Goal: Task Accomplishment & Management: Use online tool/utility

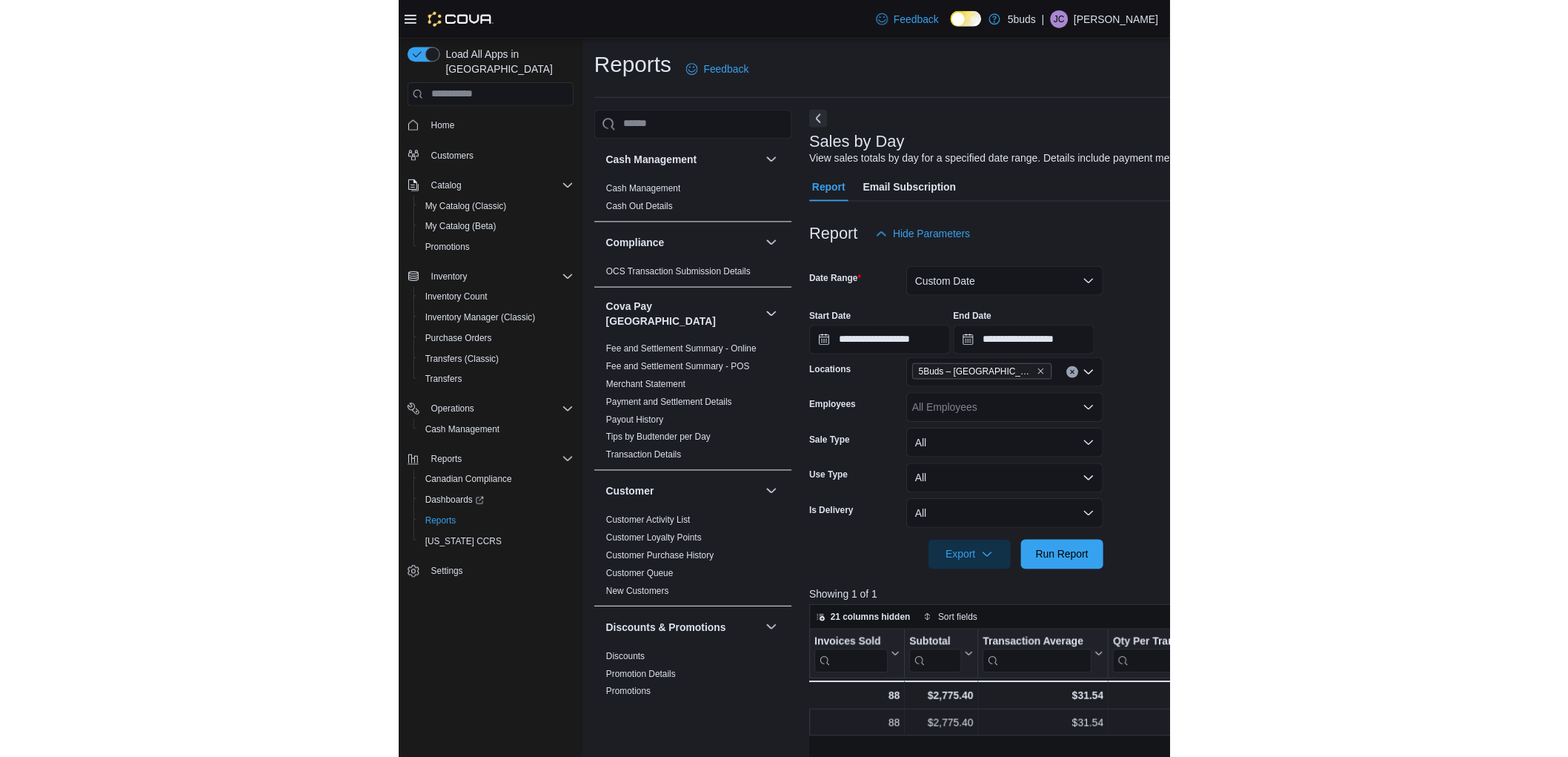
scroll to position [1030, 0]
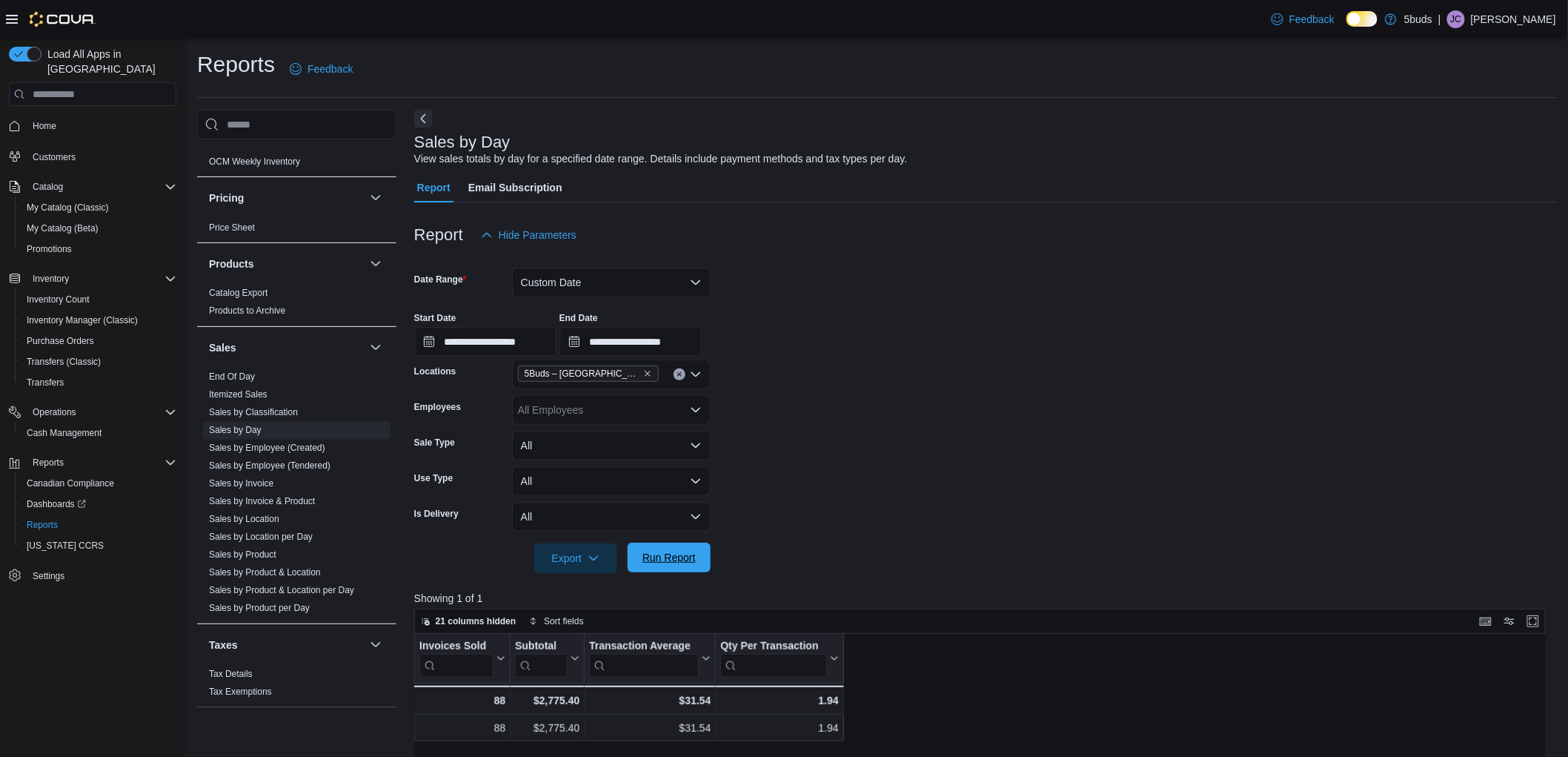
click at [667, 562] on span "Run Report" at bounding box center [668, 558] width 53 height 15
click at [777, 369] on form "**********" at bounding box center [986, 412] width 1143 height 324
click at [777, 497] on form "**********" at bounding box center [986, 412] width 1143 height 324
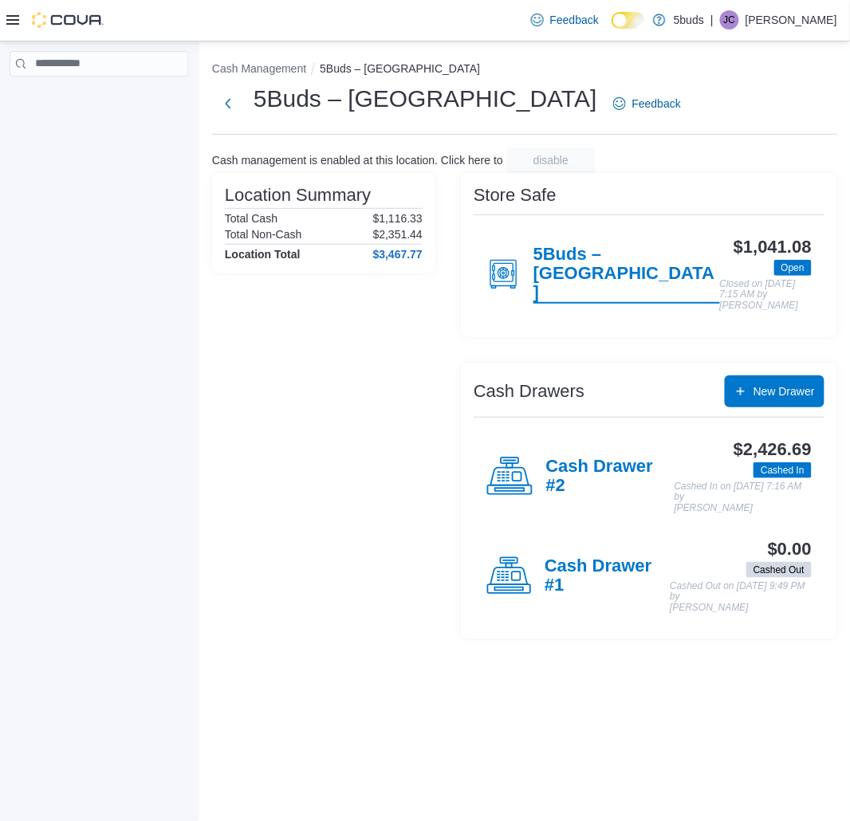
click at [576, 260] on h4 "5Buds – [GEOGRAPHIC_DATA]" at bounding box center [626, 274] width 187 height 59
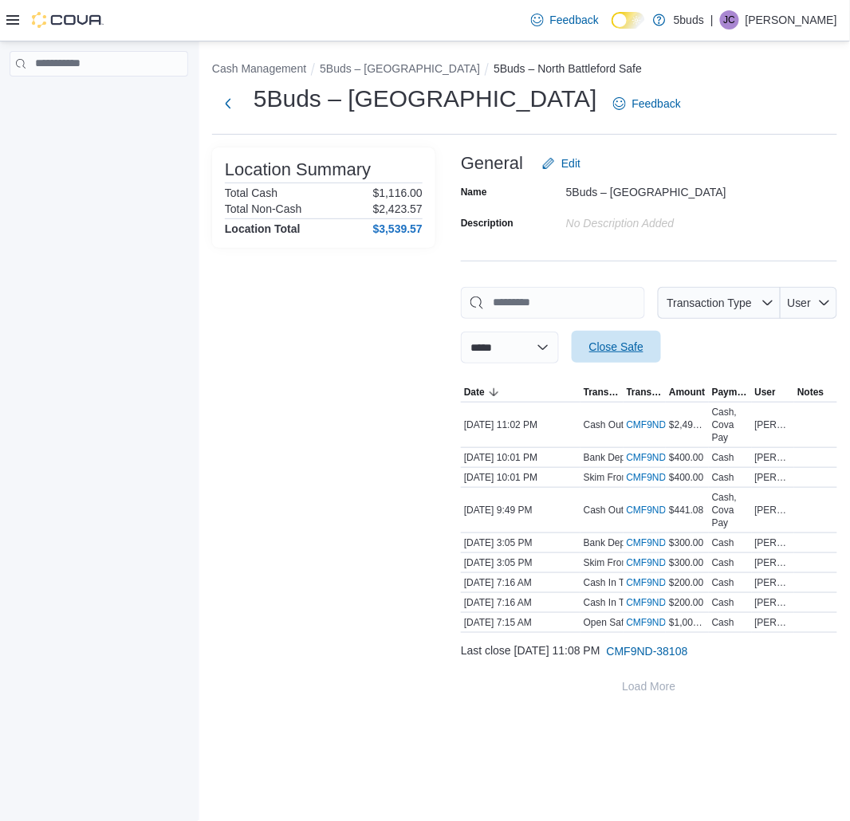
click at [643, 345] on span "Close Safe" at bounding box center [616, 347] width 54 height 16
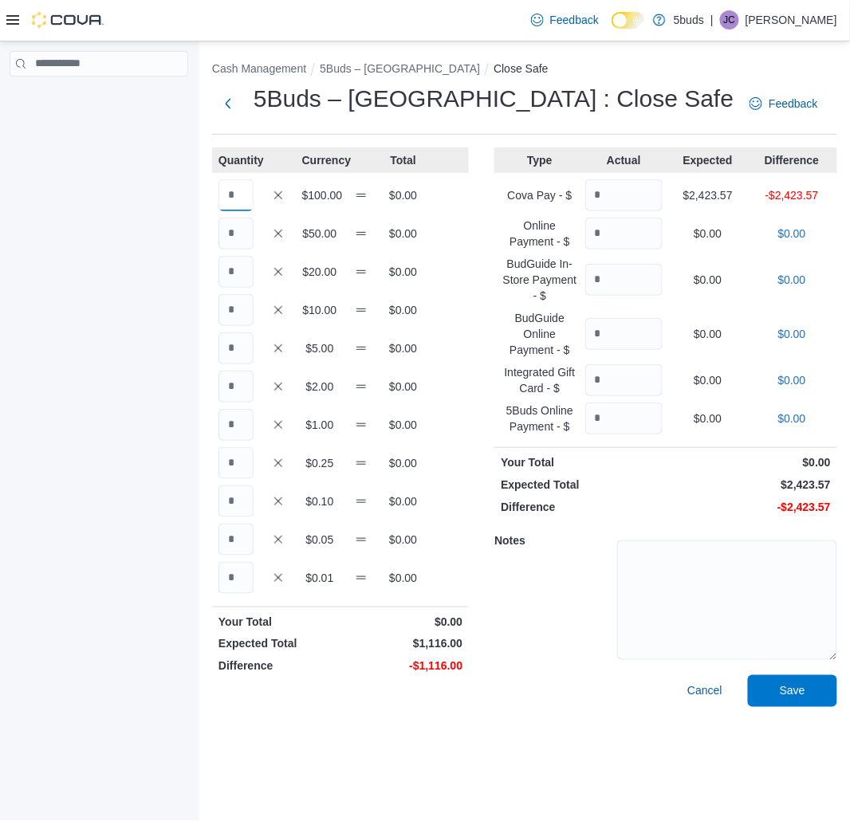
click at [234, 197] on input "Quantity" at bounding box center [235, 195] width 35 height 32
type input "*"
type input "**"
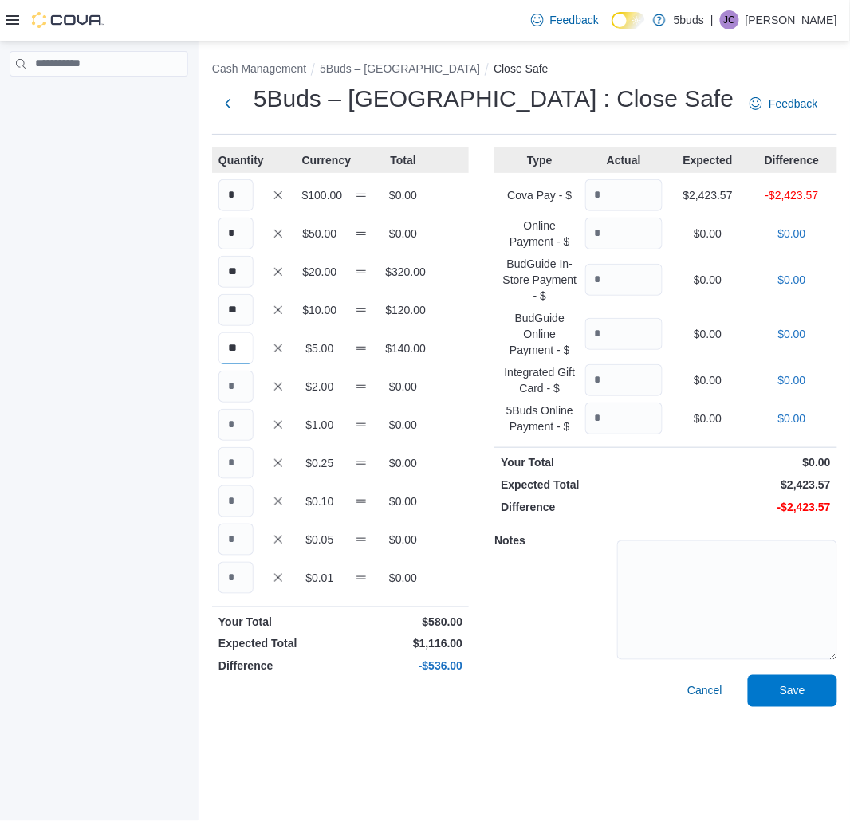
type input "**"
type input "***"
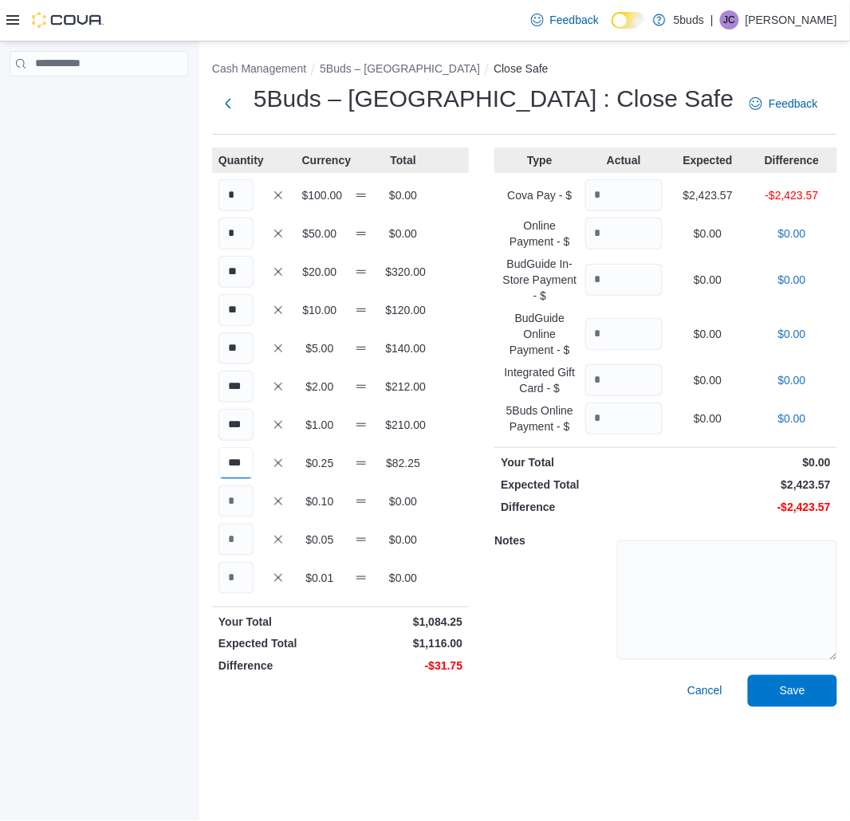
scroll to position [0, 2]
type input "***"
type input "**"
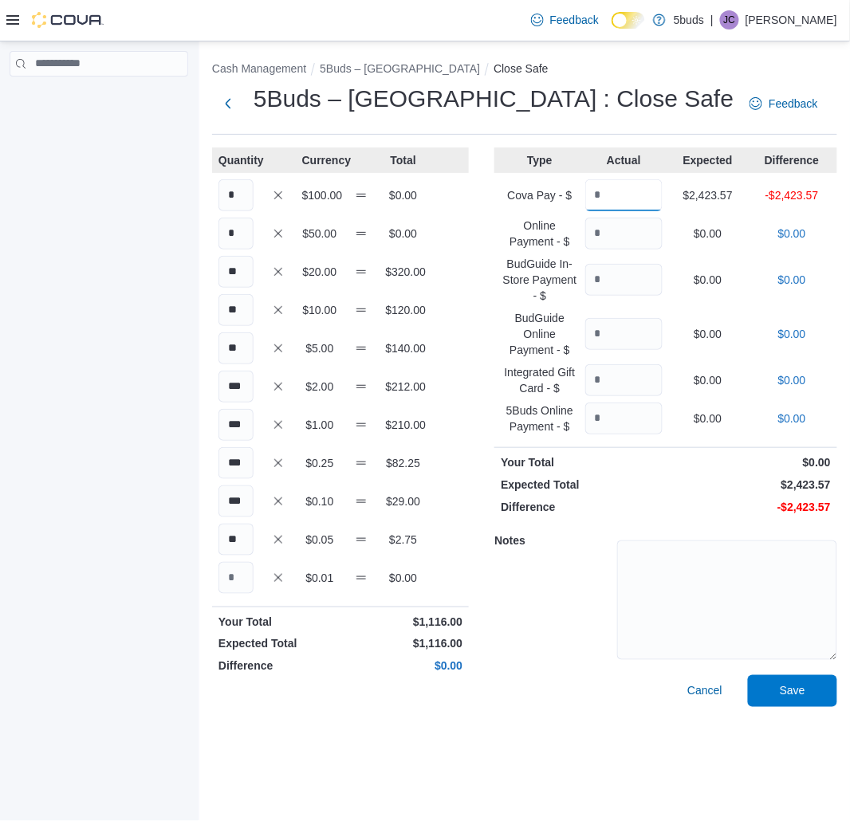
click at [631, 195] on input "Quantity" at bounding box center [623, 195] width 77 height 32
type input "*******"
click at [799, 694] on span "Save" at bounding box center [793, 691] width 26 height 16
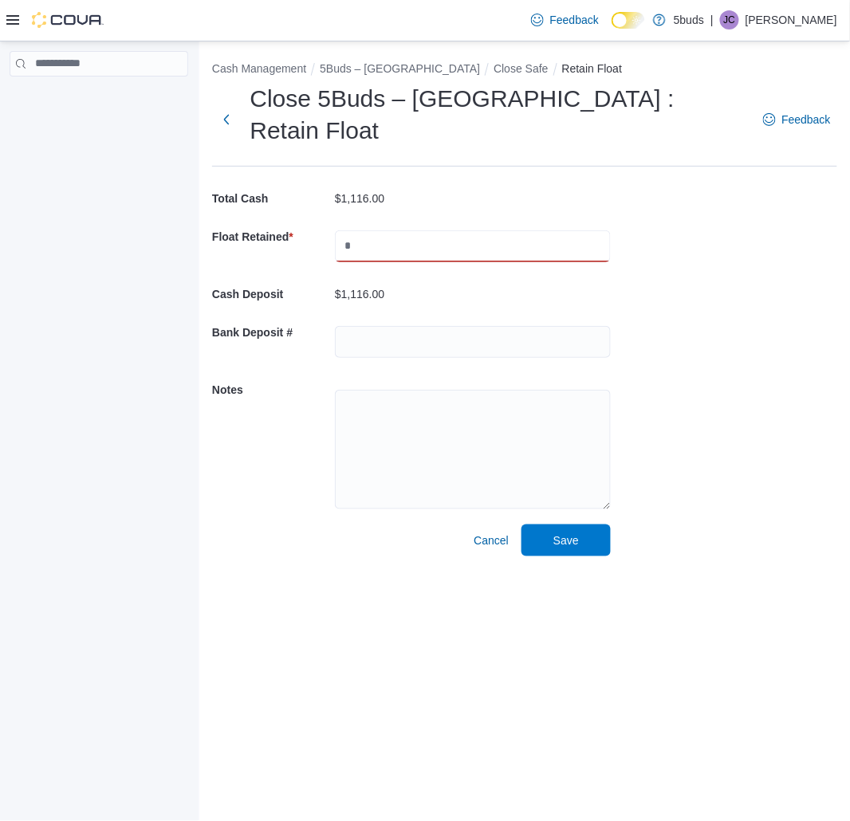
click at [431, 230] on input "text" at bounding box center [473, 246] width 276 height 32
type input "****"
drag, startPoint x: 571, startPoint y: 648, endPoint x: 545, endPoint y: 533, distance: 118.4
click at [568, 635] on div "Cash Management 5Buds – North Battleford Close Safe Retain Float Close 5Buds – …" at bounding box center [524, 431] width 651 height 781
click at [553, 524] on span "Save" at bounding box center [566, 540] width 70 height 32
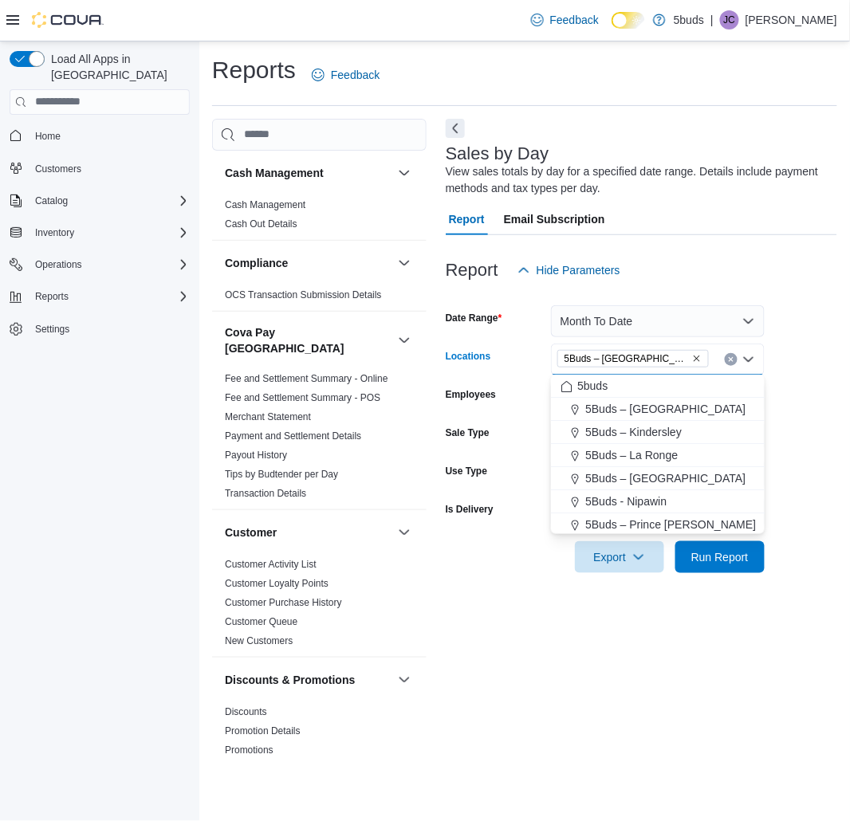
click at [671, 659] on div "Sales by Day View sales totals by day for a specified date range. Details inclu…" at bounding box center [642, 443] width 392 height 648
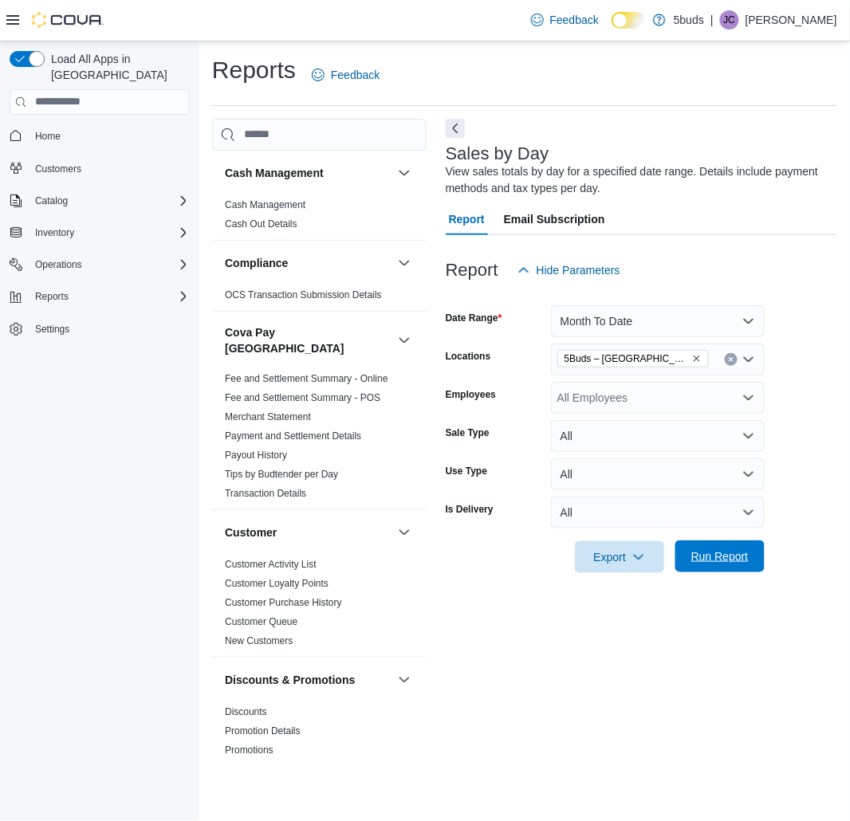
click at [718, 555] on span "Run Report" at bounding box center [719, 557] width 57 height 16
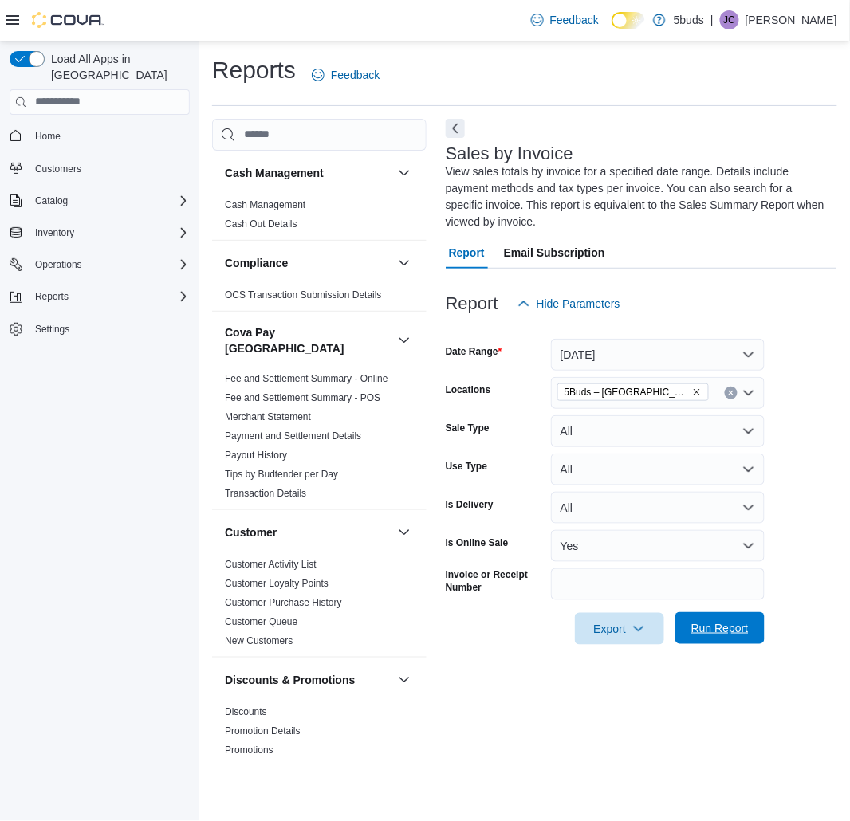
click at [719, 631] on span "Run Report" at bounding box center [719, 628] width 57 height 16
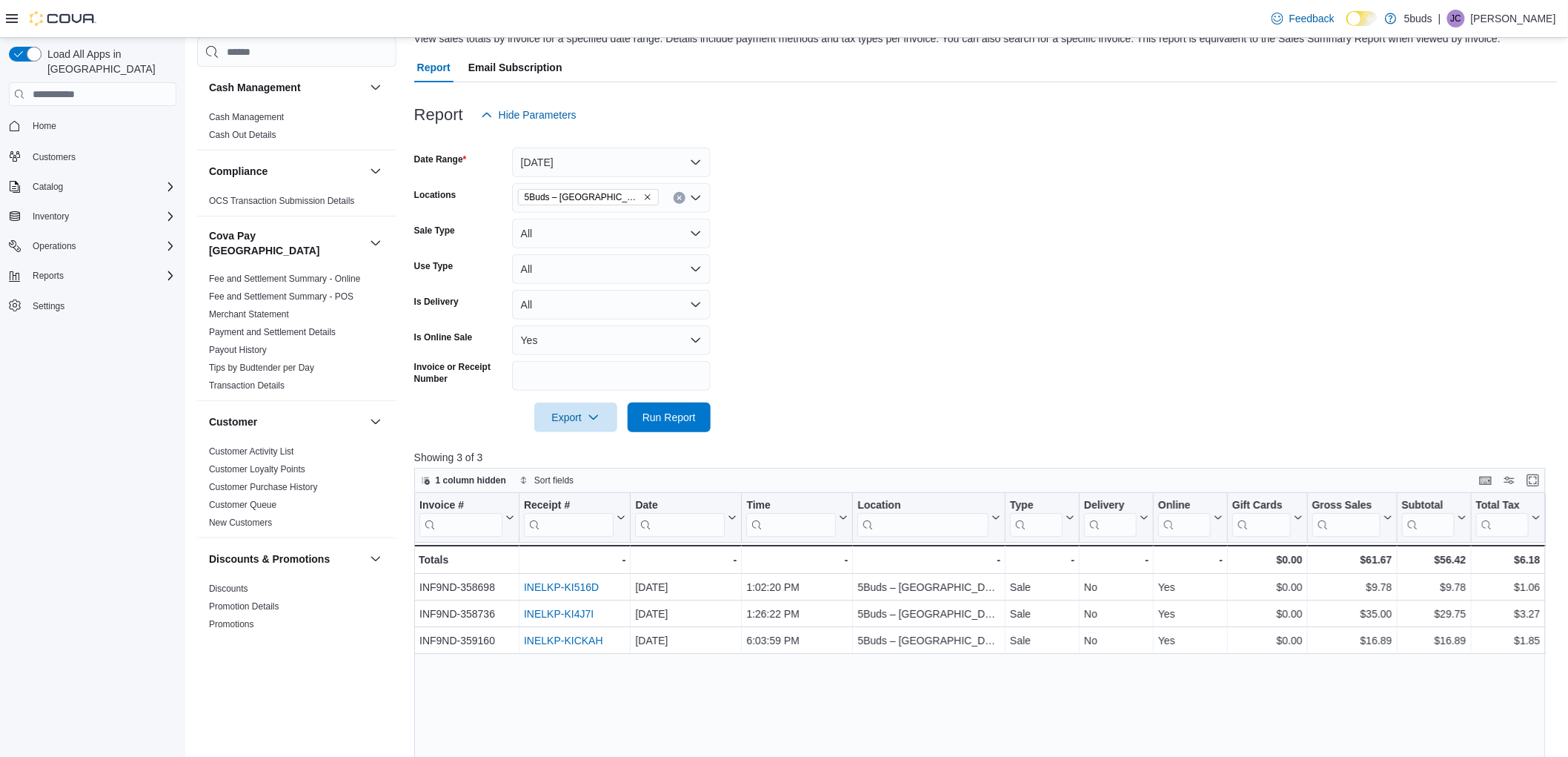
scroll to position [247, 0]
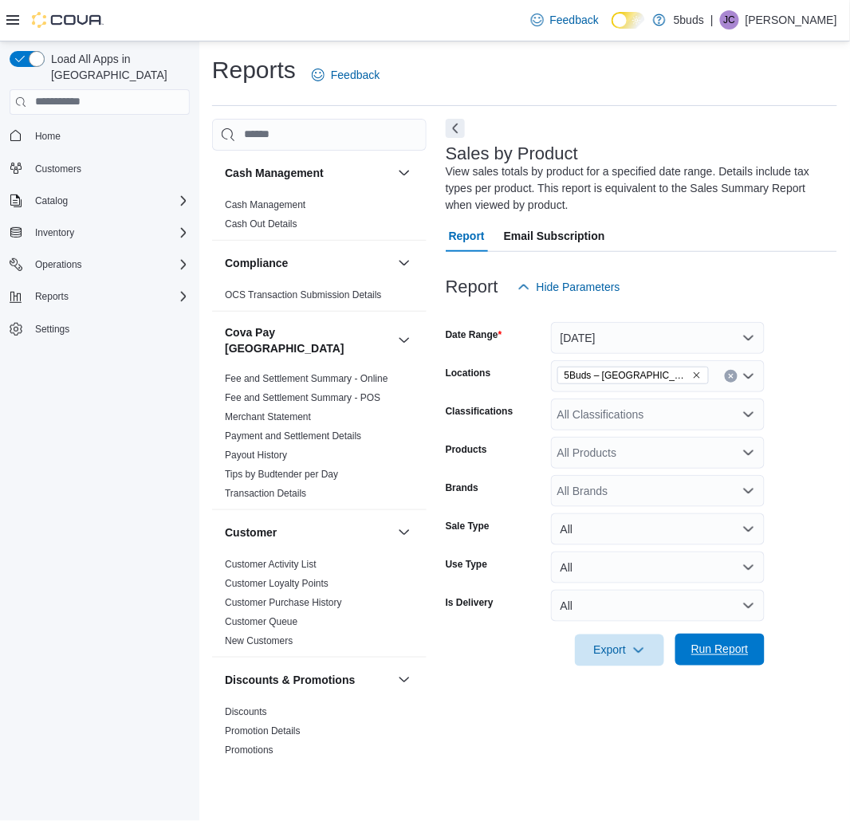
click at [734, 663] on span "Run Report" at bounding box center [720, 650] width 70 height 32
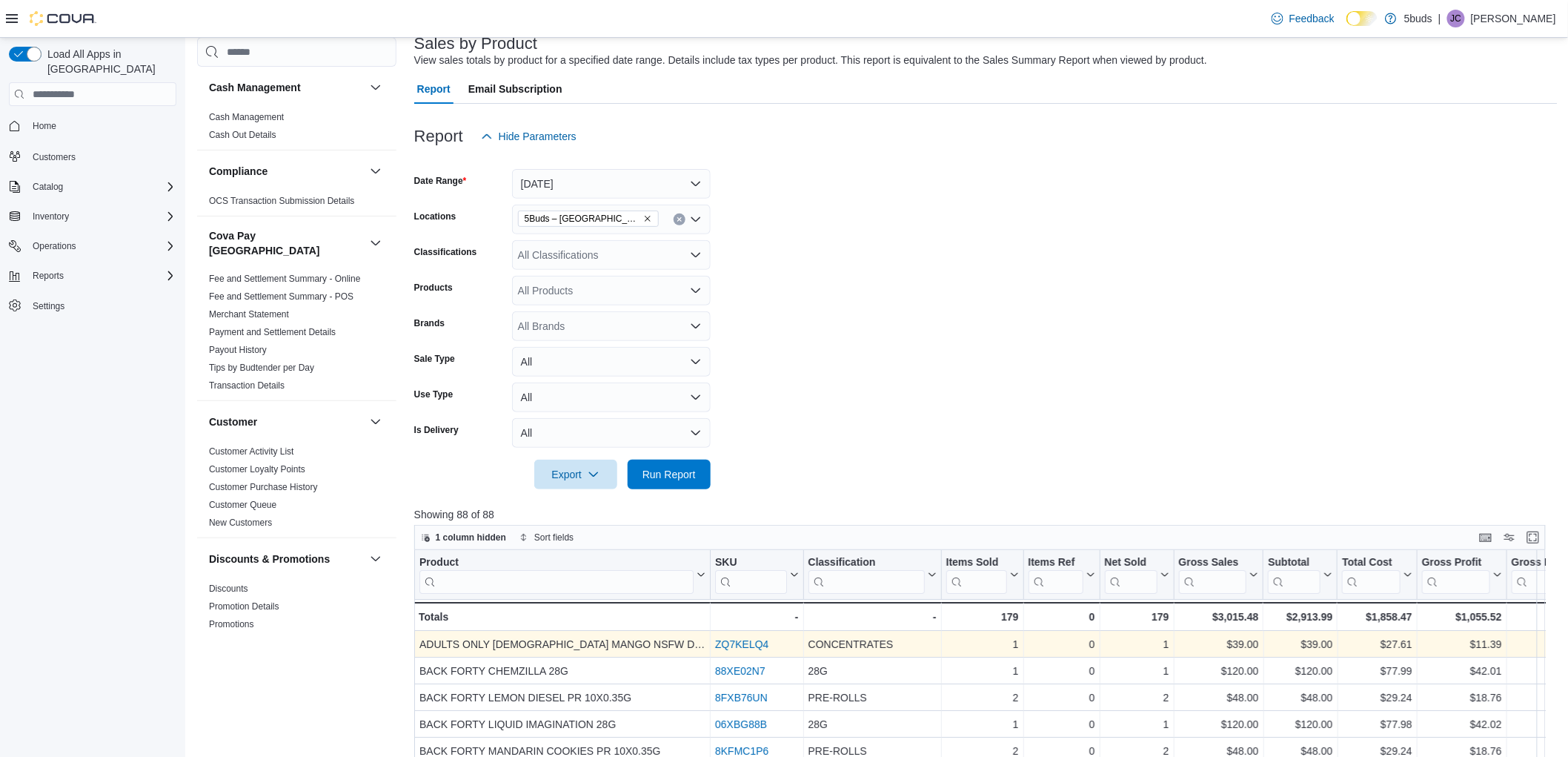
scroll to position [247, 0]
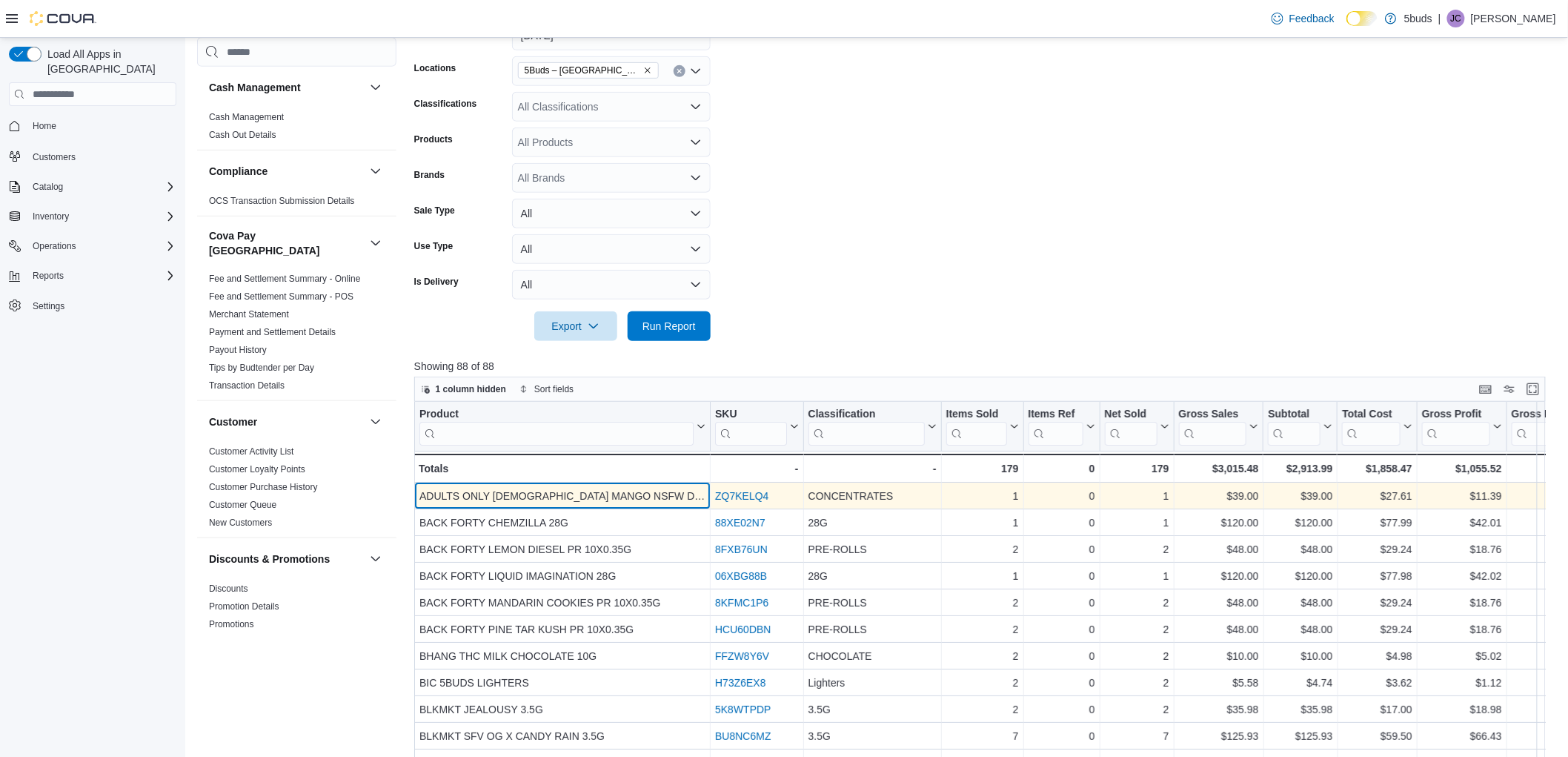
click at [627, 497] on div "ADULTS ONLY MISSIONARY MANGO NSFW DIAMOND DISPENSER 1G" at bounding box center [562, 496] width 286 height 18
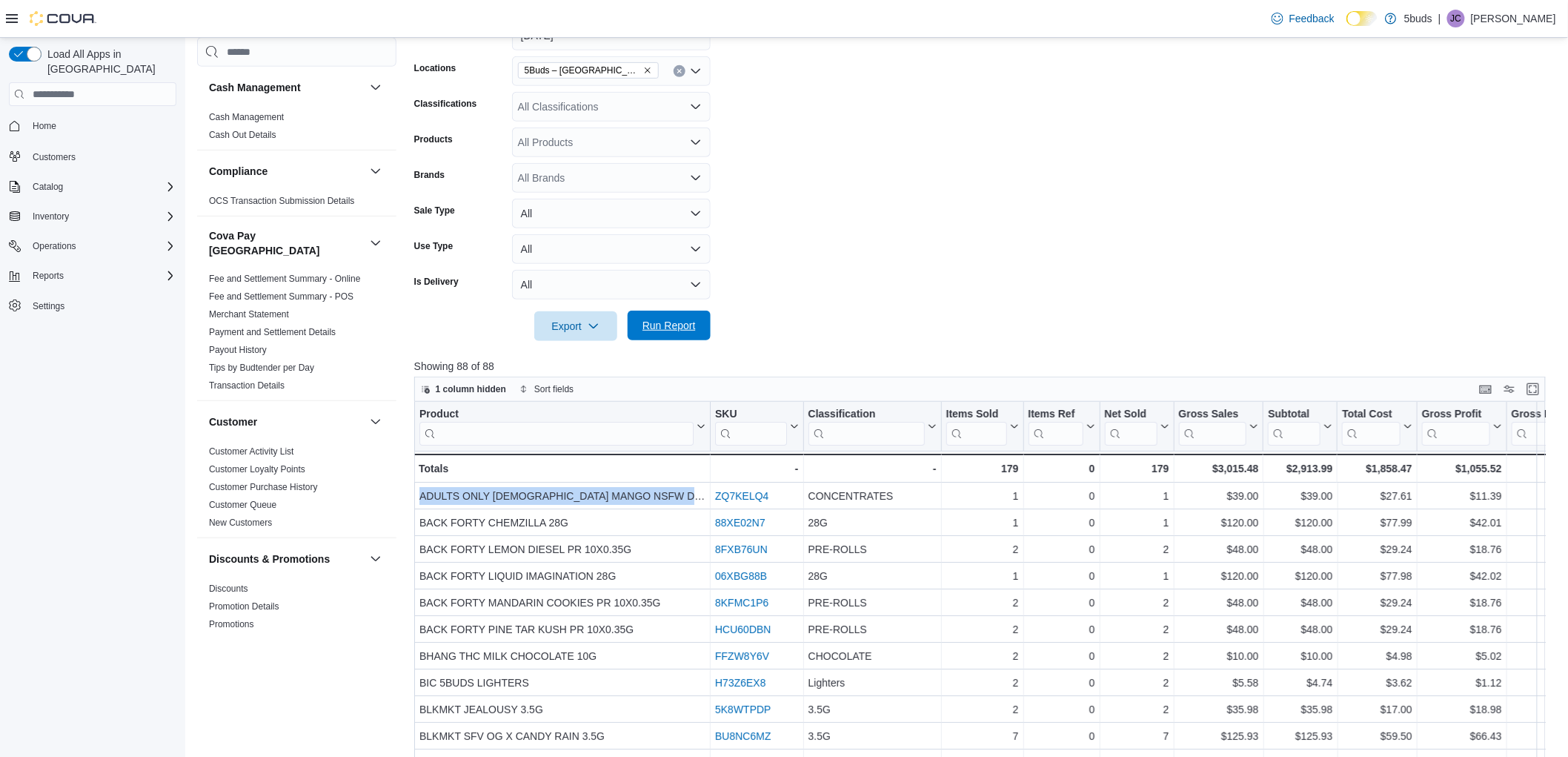
click at [663, 327] on span "Run Report" at bounding box center [668, 325] width 53 height 15
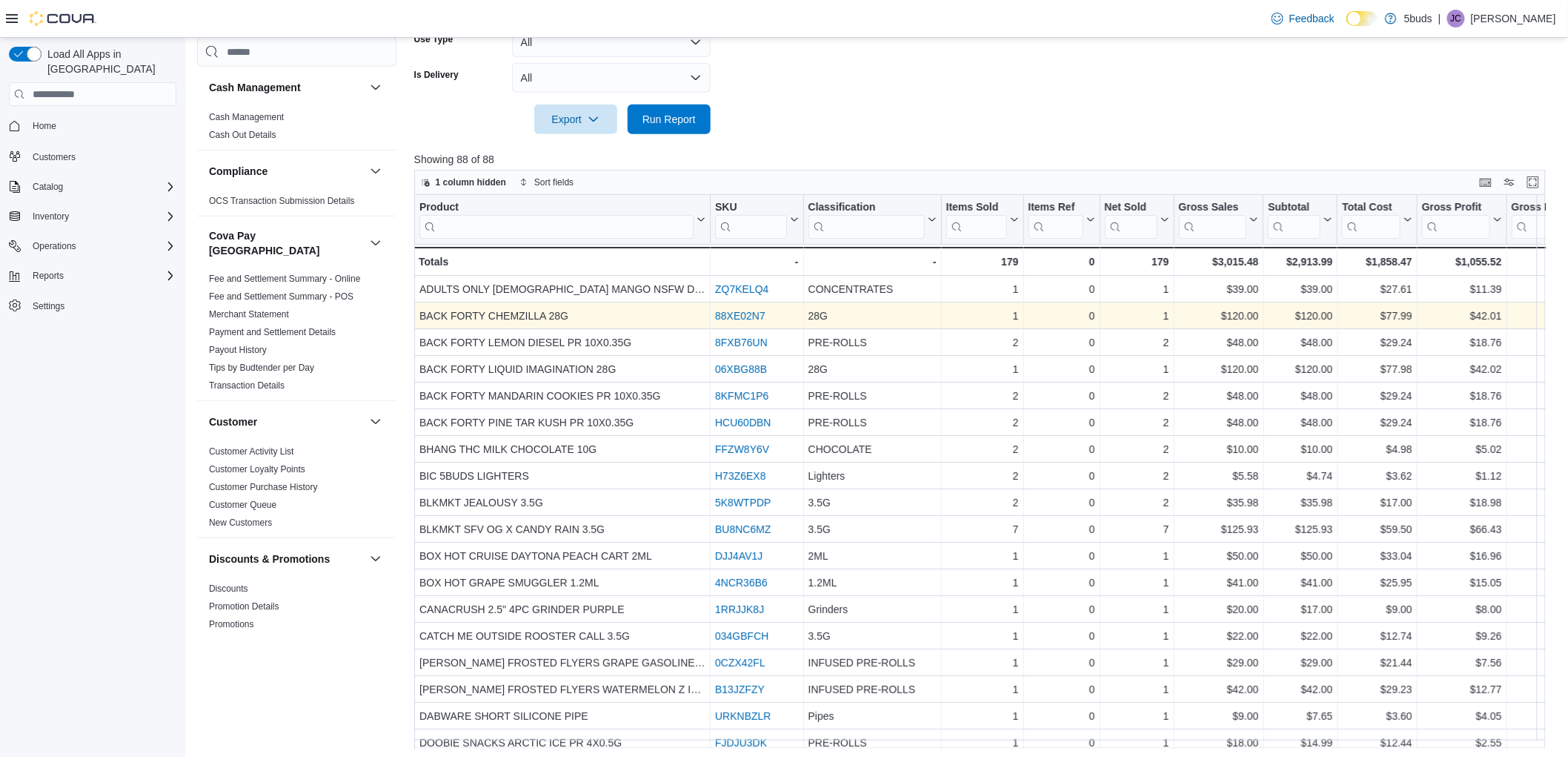
scroll to position [349, 0]
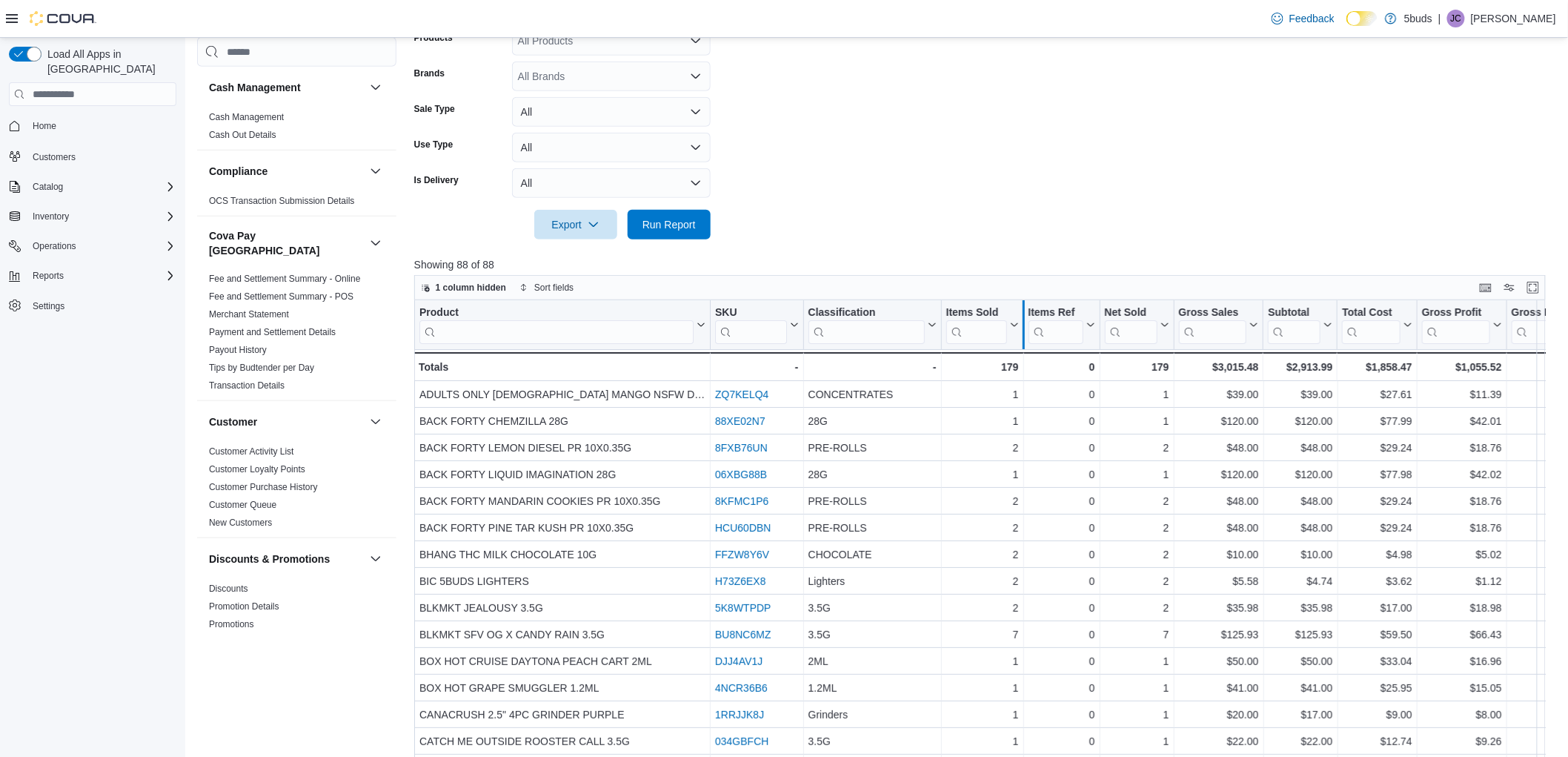
click at [789, 327] on div at bounding box center [1022, 325] width 12 height 49
click at [789, 322] on icon at bounding box center [1012, 325] width 12 height 9
click at [789, 392] on button "Sort High-Low" at bounding box center [982, 399] width 89 height 18
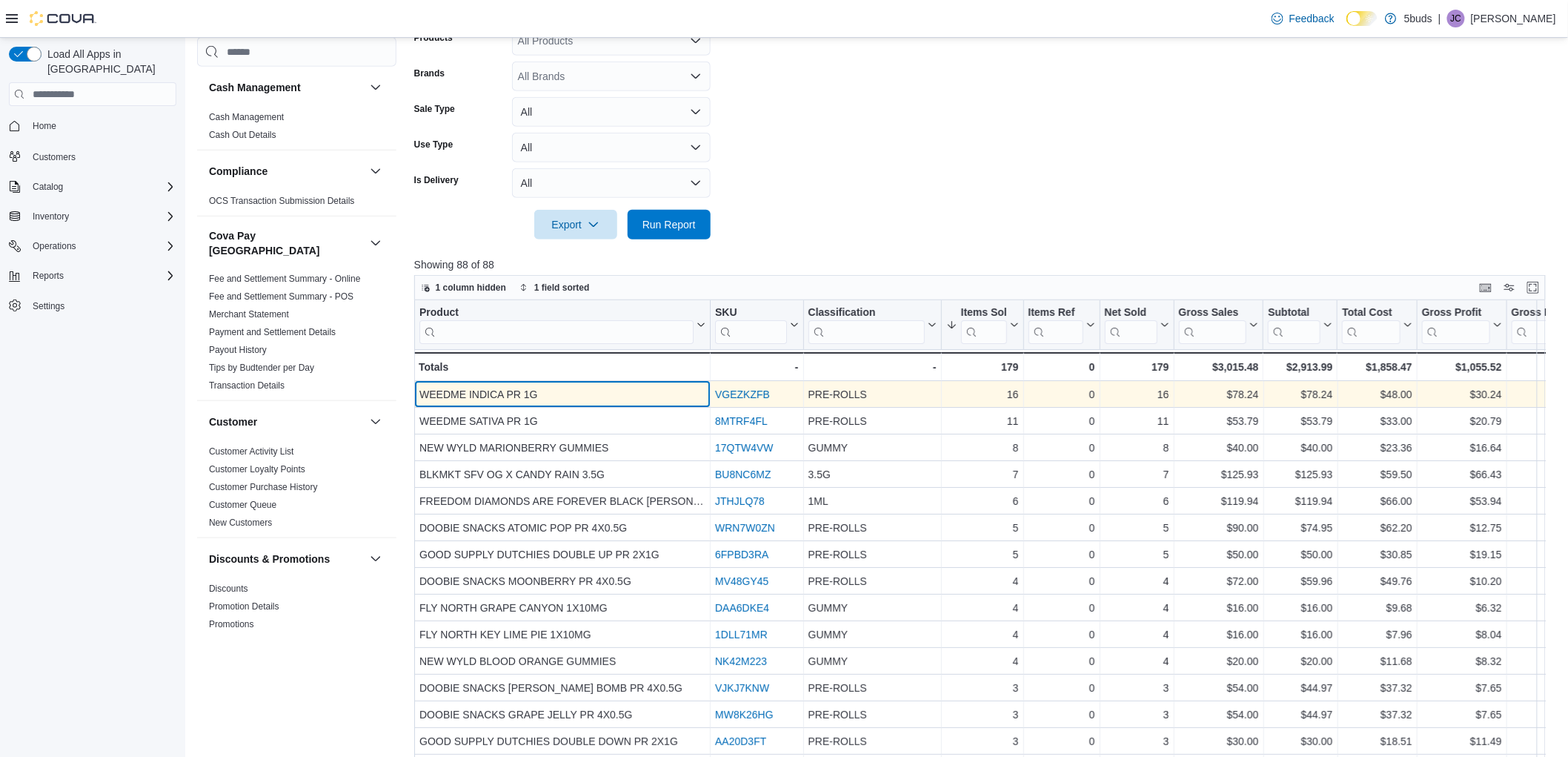
click at [478, 393] on div "WEEDME INDICA PR 1G" at bounding box center [562, 394] width 286 height 18
copy div "WEEDME INDICA PR 1G"
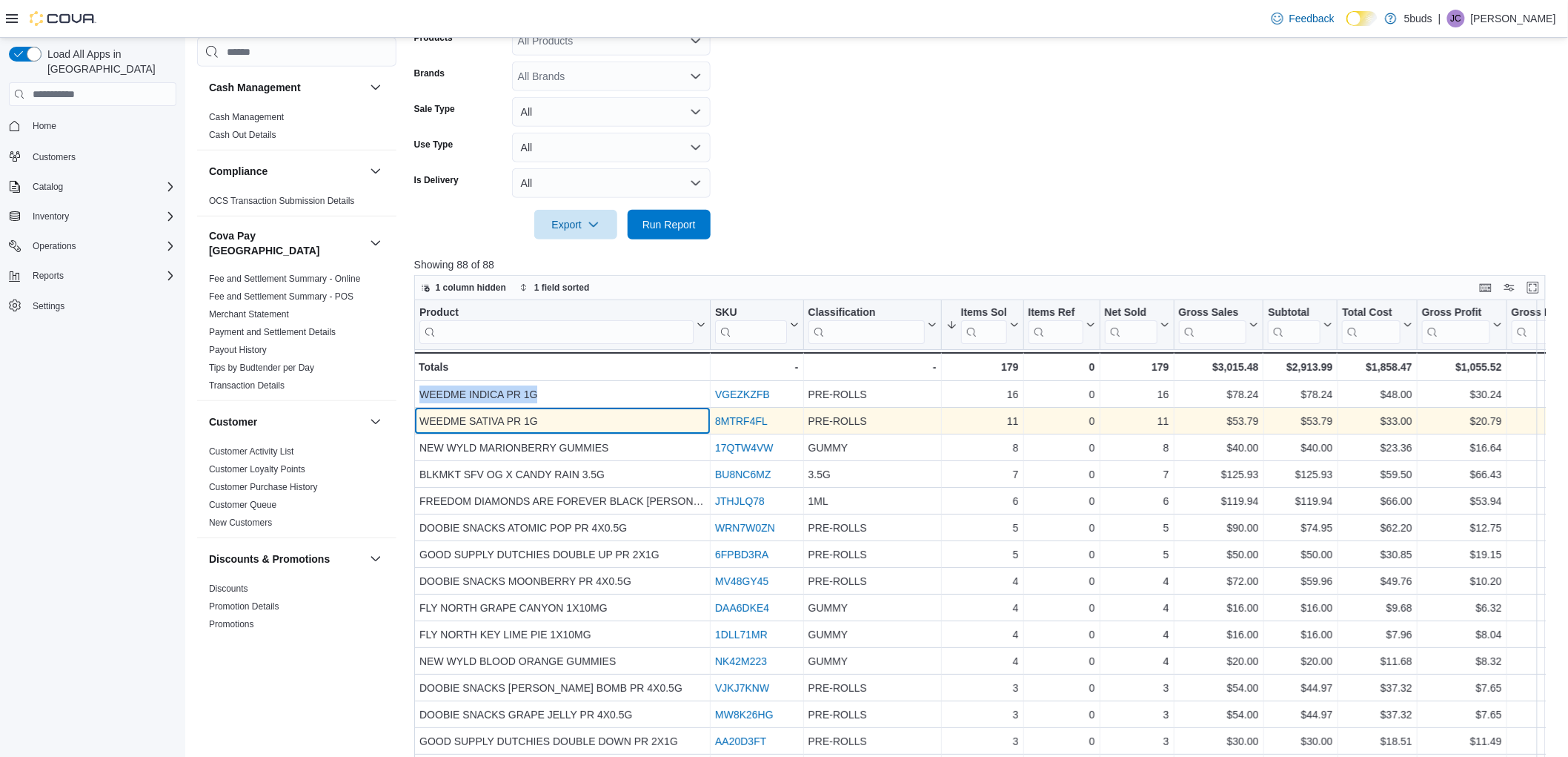
click at [496, 419] on div "WEEDME SATIVA PR 1G" at bounding box center [562, 420] width 286 height 18
copy div "WEEDME SATIVA PR 1G"
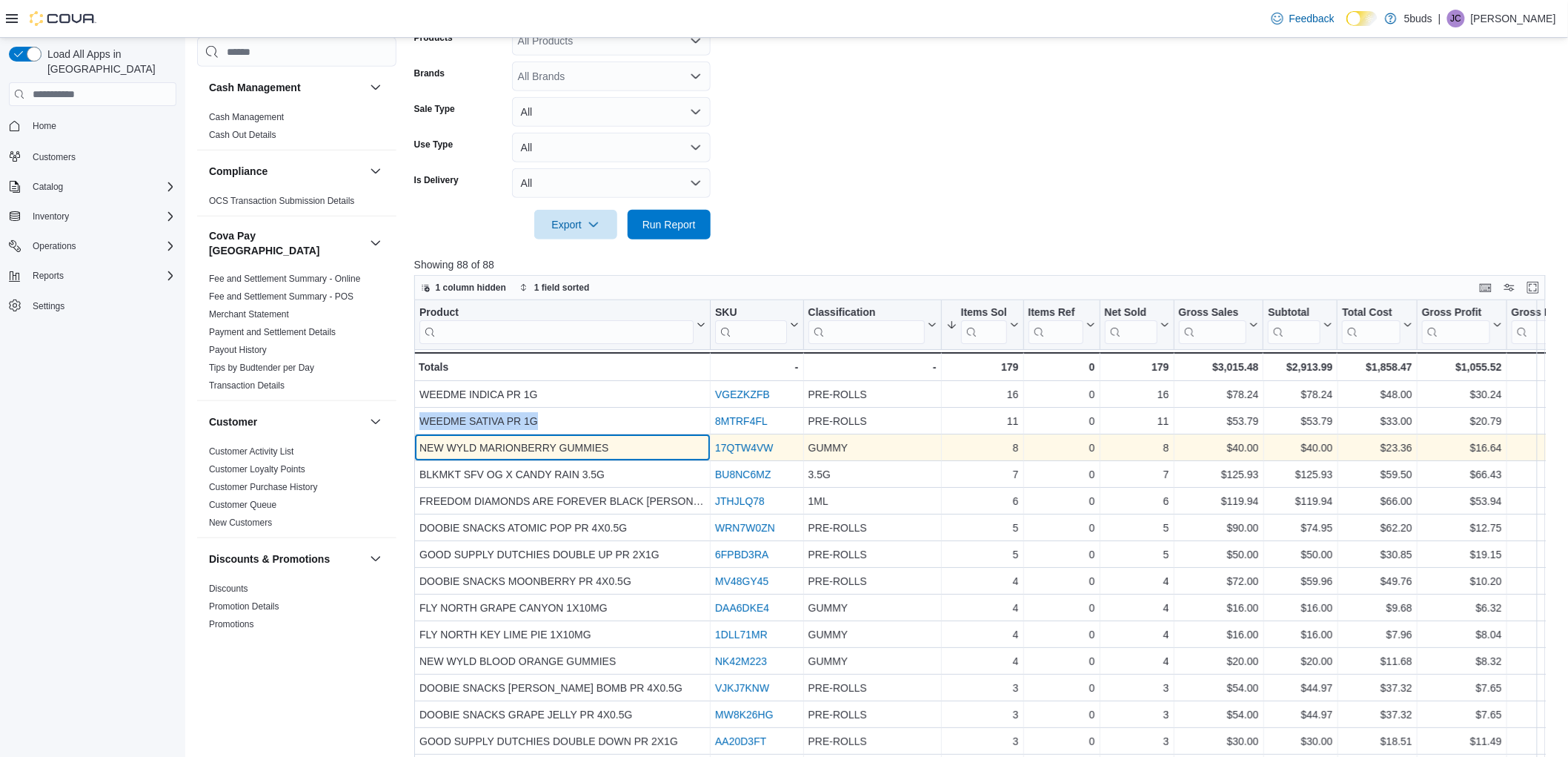
click at [527, 441] on div "NEW WYLD MARIONBERRY GUMMIES" at bounding box center [562, 447] width 286 height 18
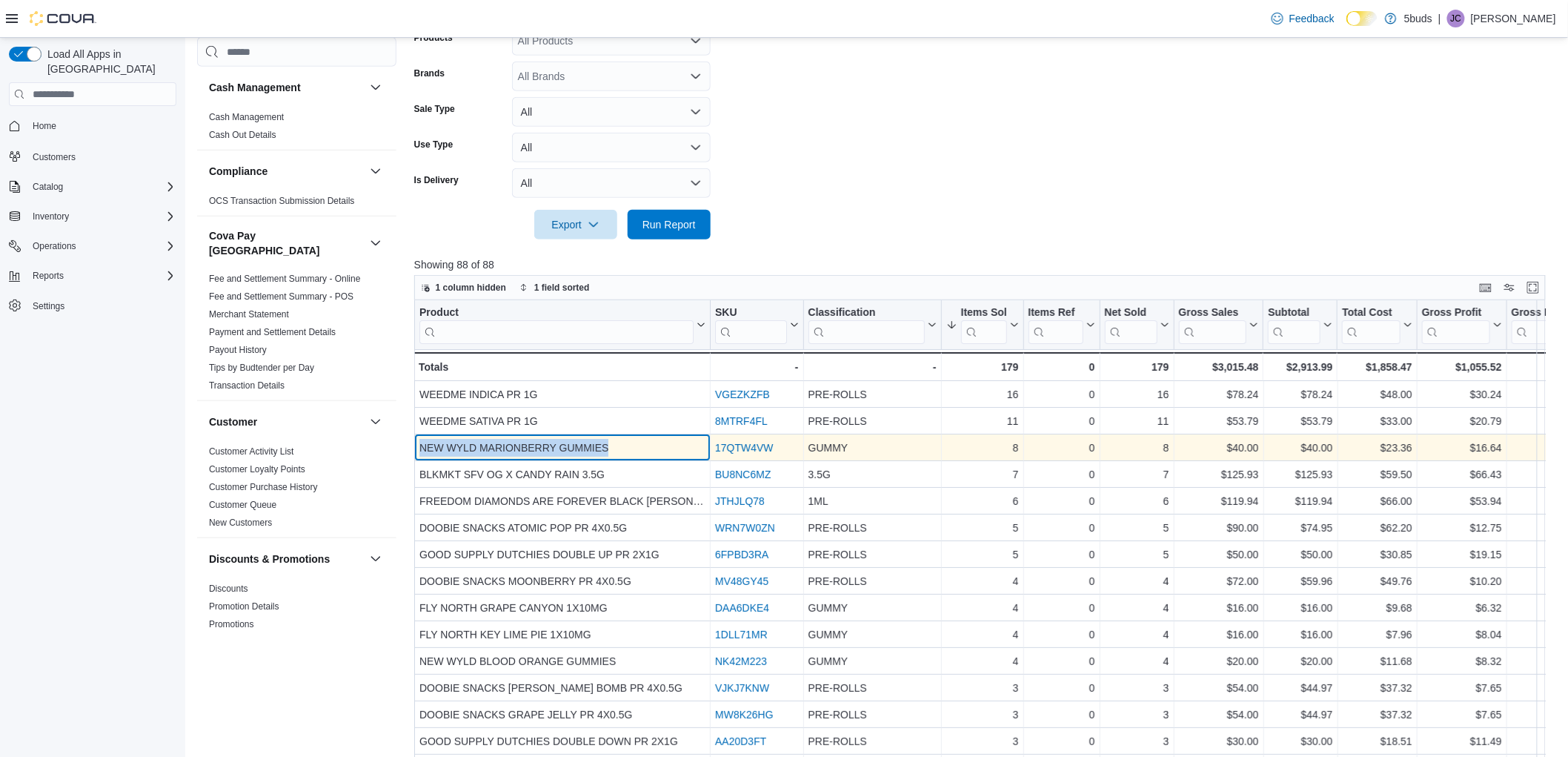
click at [527, 441] on div "NEW WYLD MARIONBERRY GUMMIES" at bounding box center [562, 447] width 286 height 18
copy div "NEW WYLD MARIONBERRY GUMMIES"
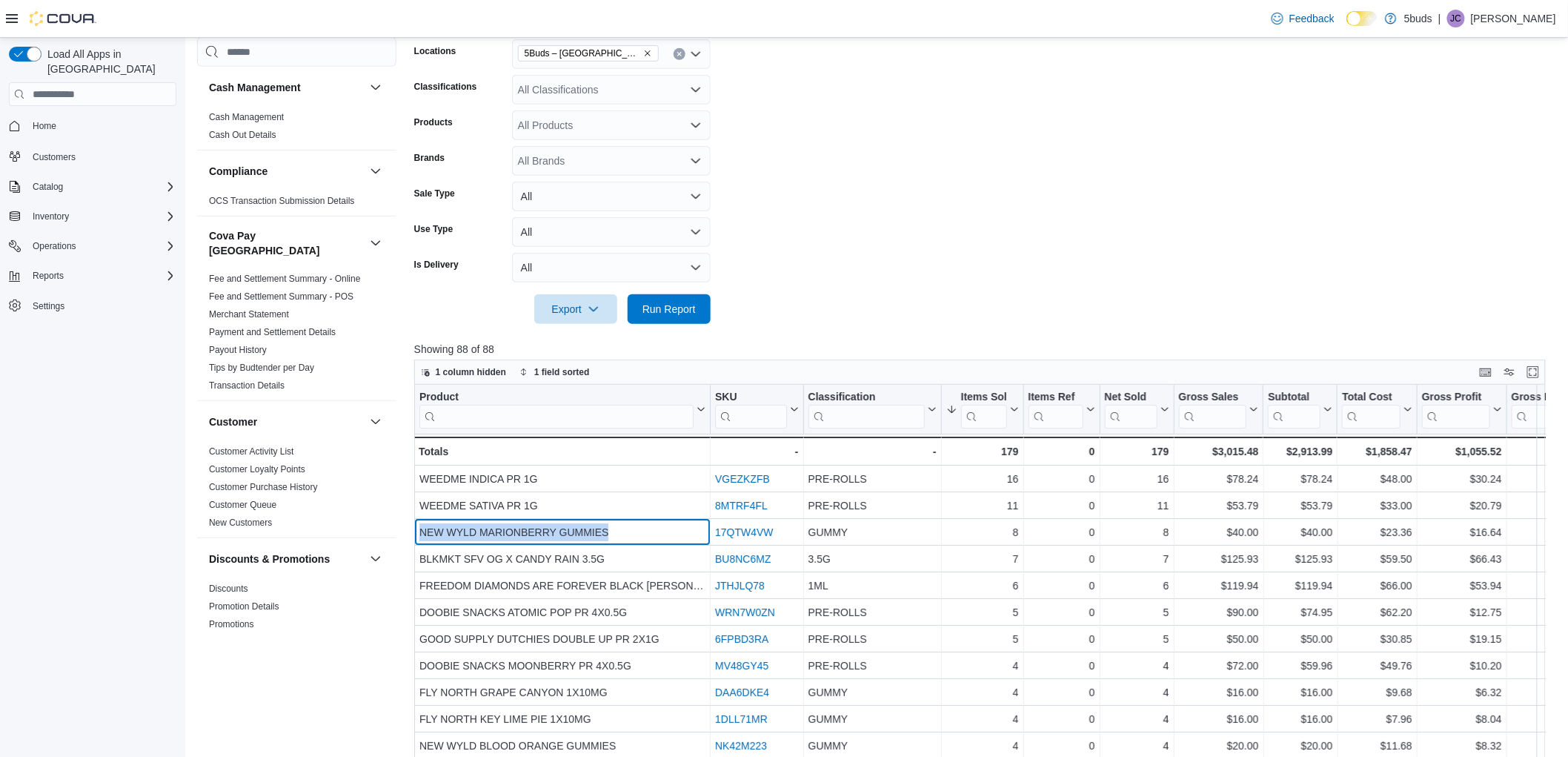
scroll to position [183, 0]
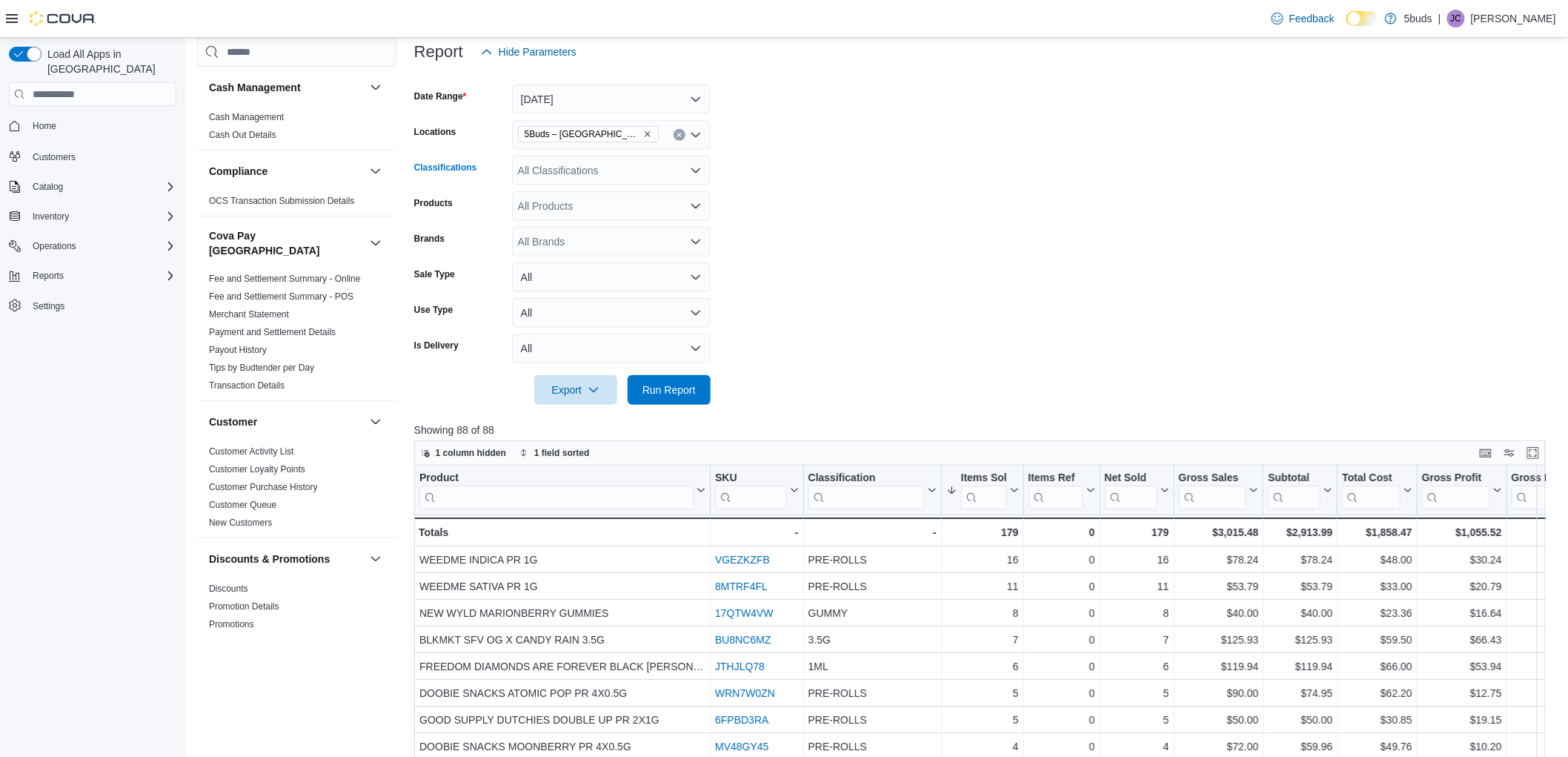
click at [558, 170] on div "All Classifications" at bounding box center [612, 170] width 199 height 30
click at [449, 217] on div "Products" at bounding box center [460, 206] width 92 height 30
click at [560, 240] on div "All Brands" at bounding box center [612, 242] width 199 height 30
type input "******"
click at [589, 264] on span "DOOBIE SNACKS" at bounding box center [612, 267] width 181 height 15
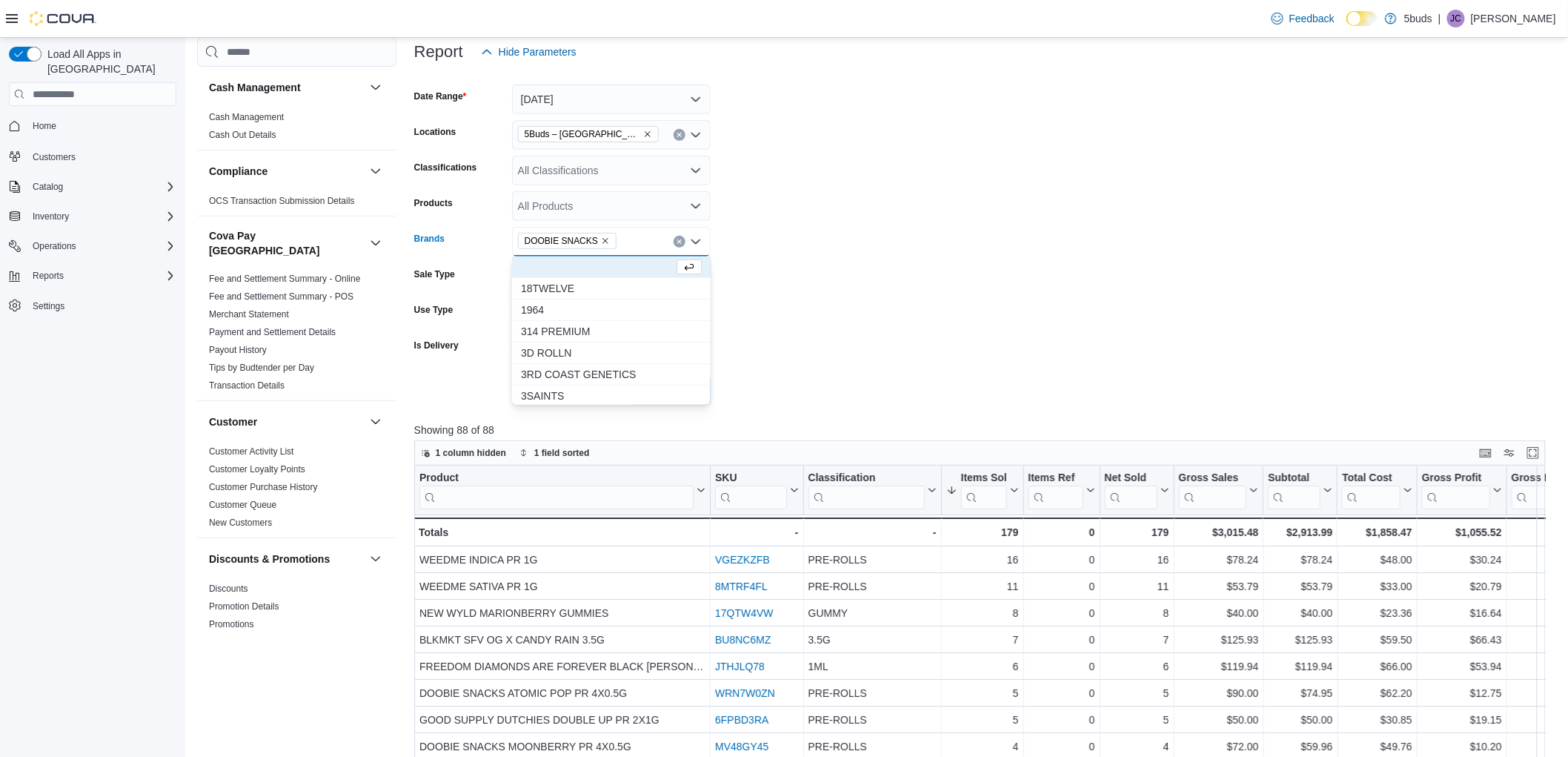
click at [760, 360] on form "Date Range Today Locations 5Buds – North Battleford Classifications All Classif…" at bounding box center [986, 236] width 1143 height 339
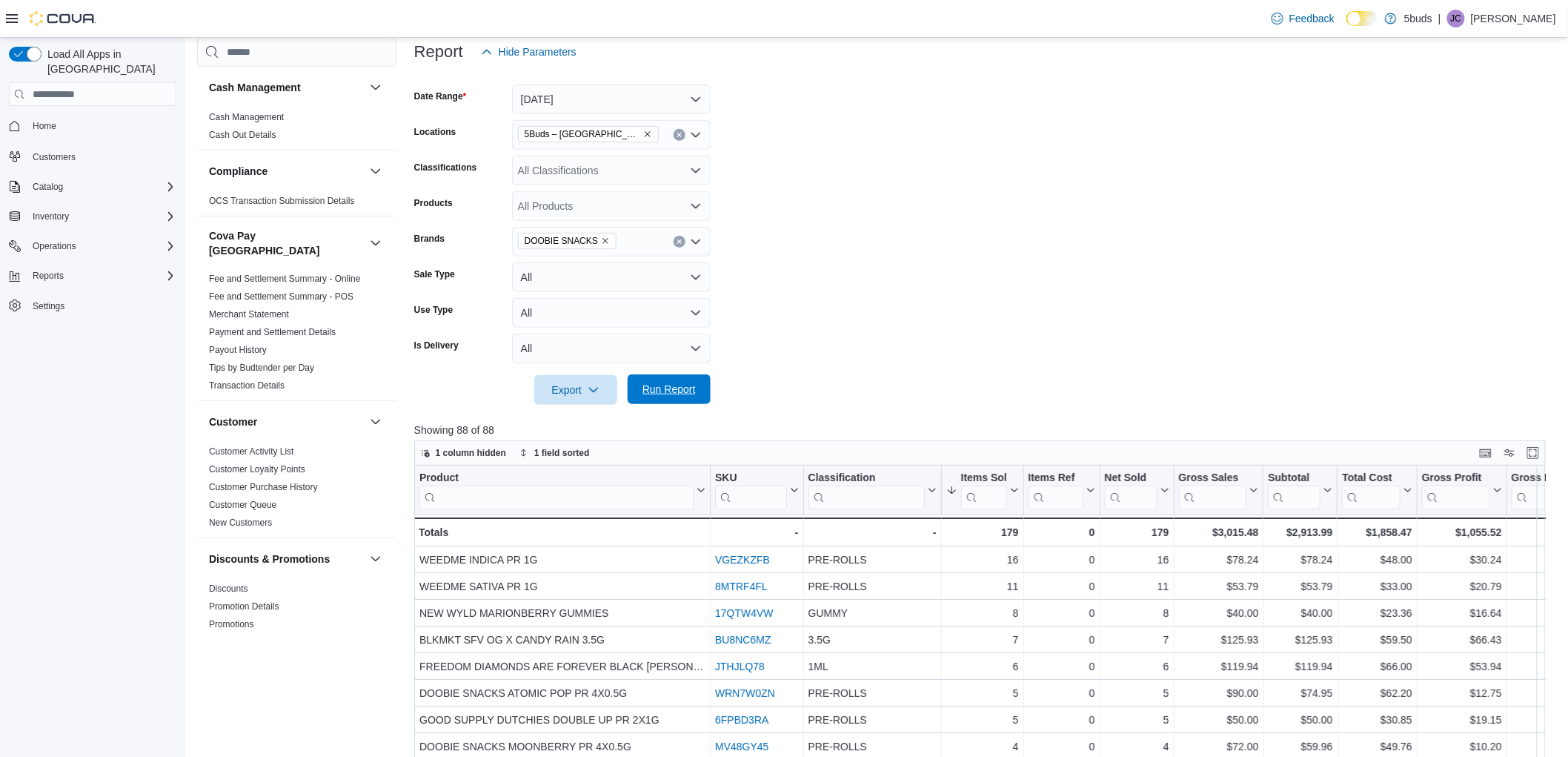
click at [690, 387] on span "Run Report" at bounding box center [668, 390] width 53 height 15
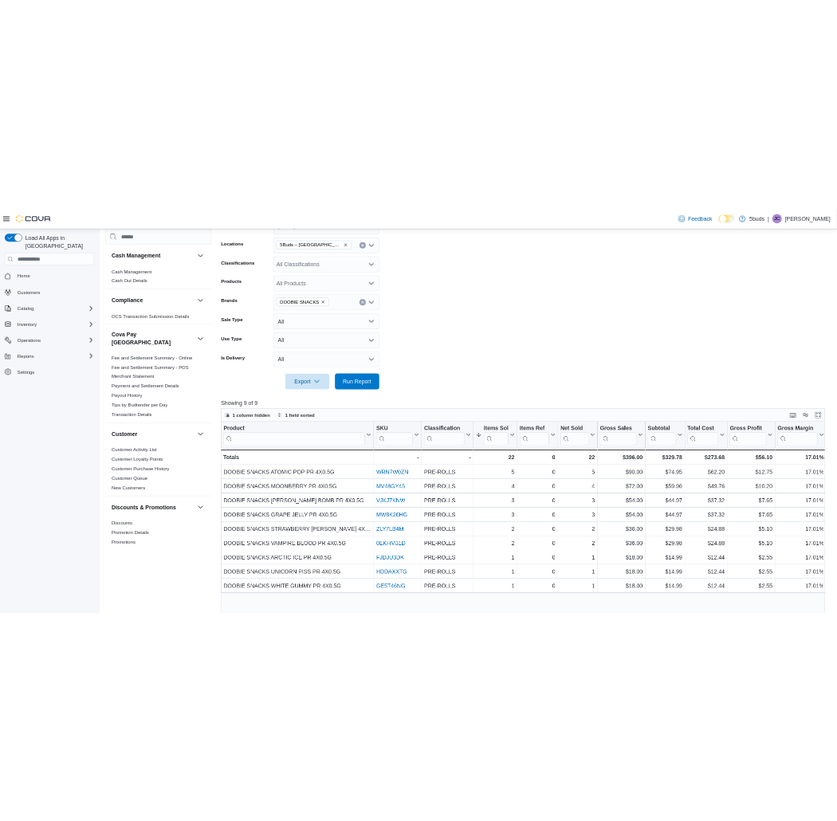
scroll to position [375, 0]
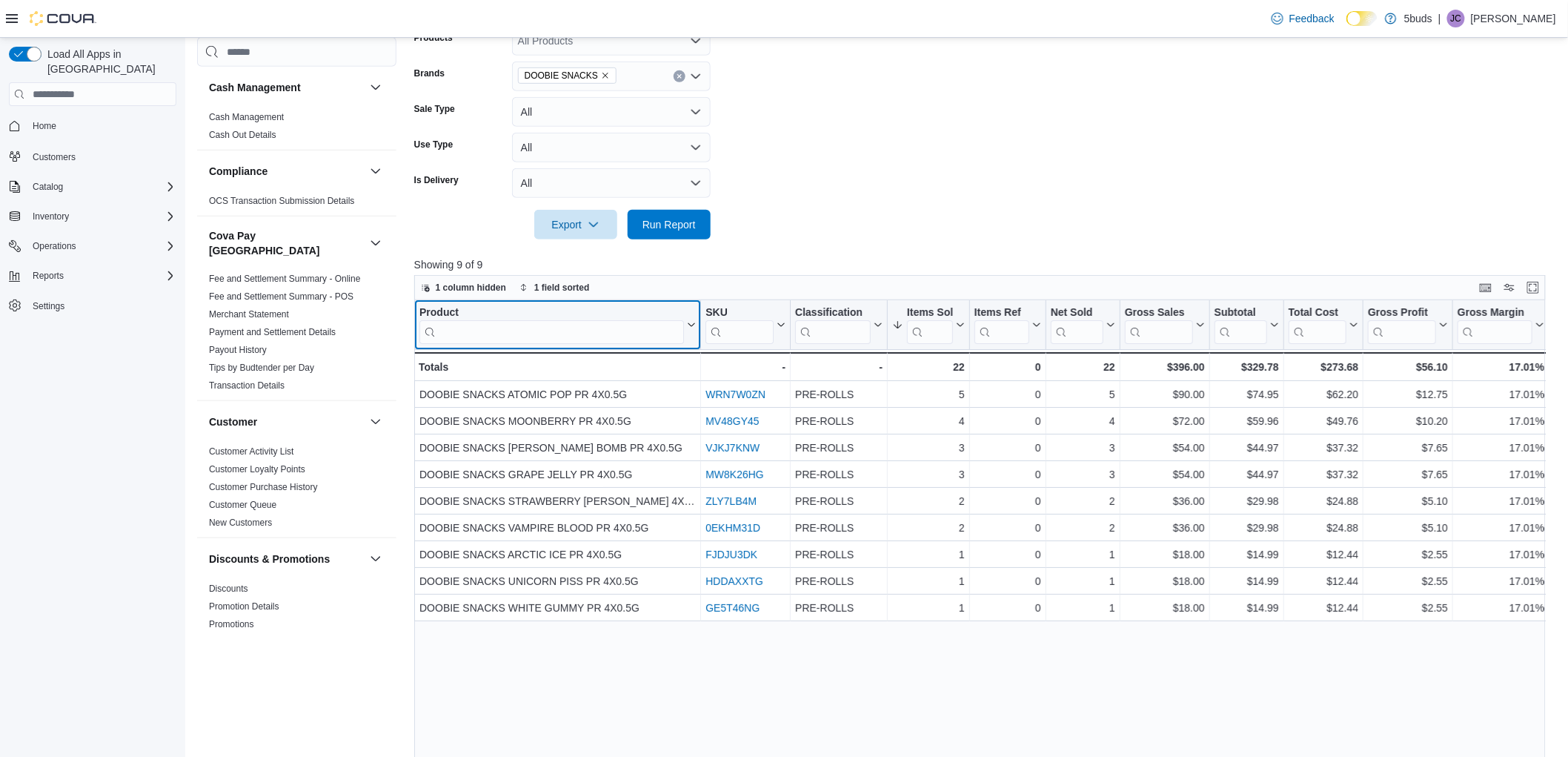
click at [691, 324] on icon at bounding box center [690, 325] width 12 height 9
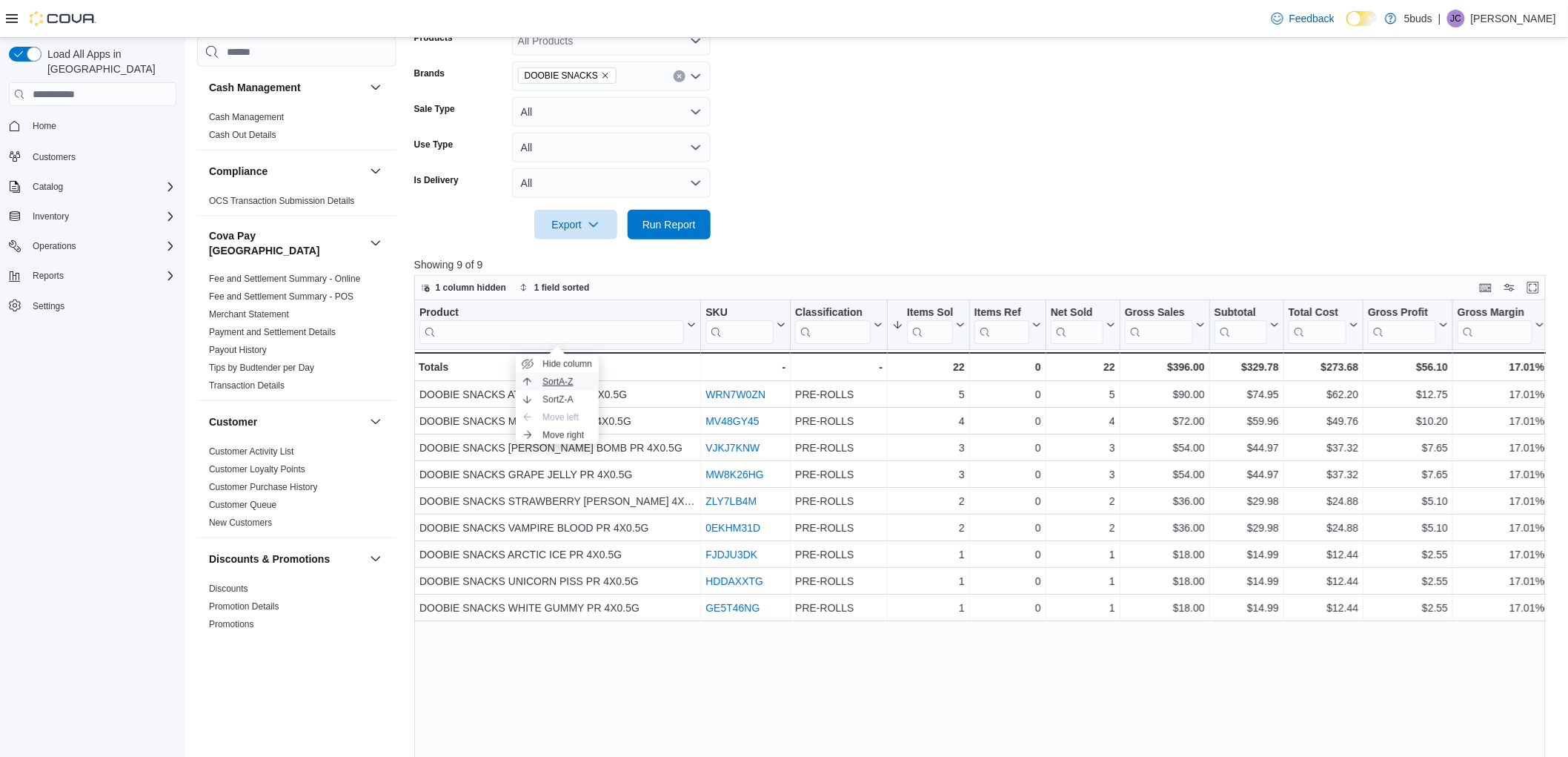
click at [547, 376] on span "Sort A-Z" at bounding box center [558, 381] width 31 height 12
click at [789, 211] on form "Date Range Today Locations 5Buds – North Battleford Classifications All Classif…" at bounding box center [986, 71] width 1143 height 339
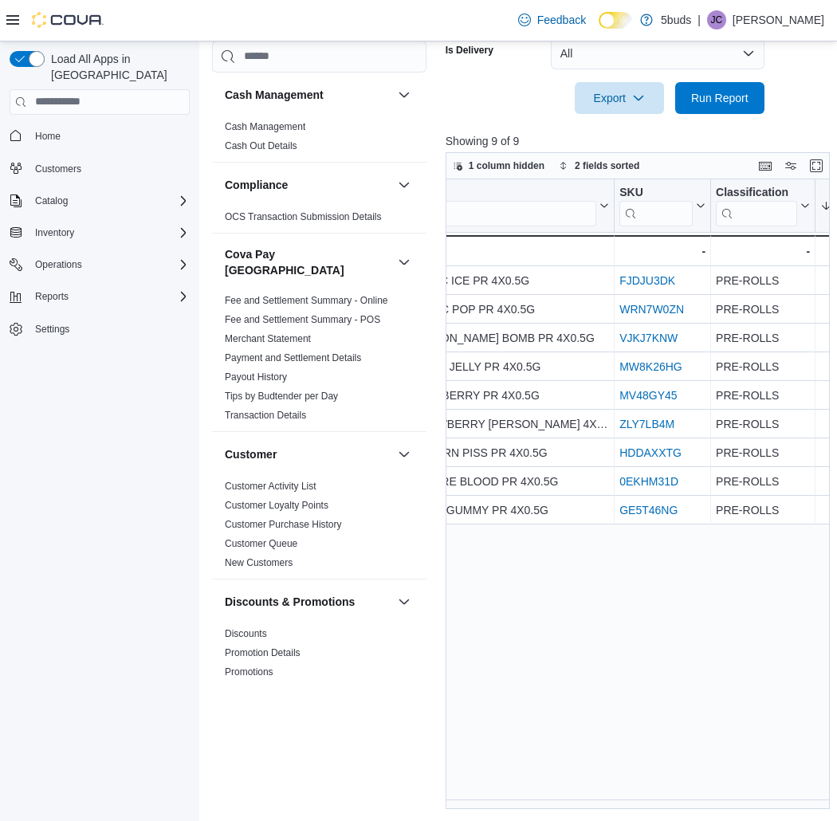
scroll to position [0, 0]
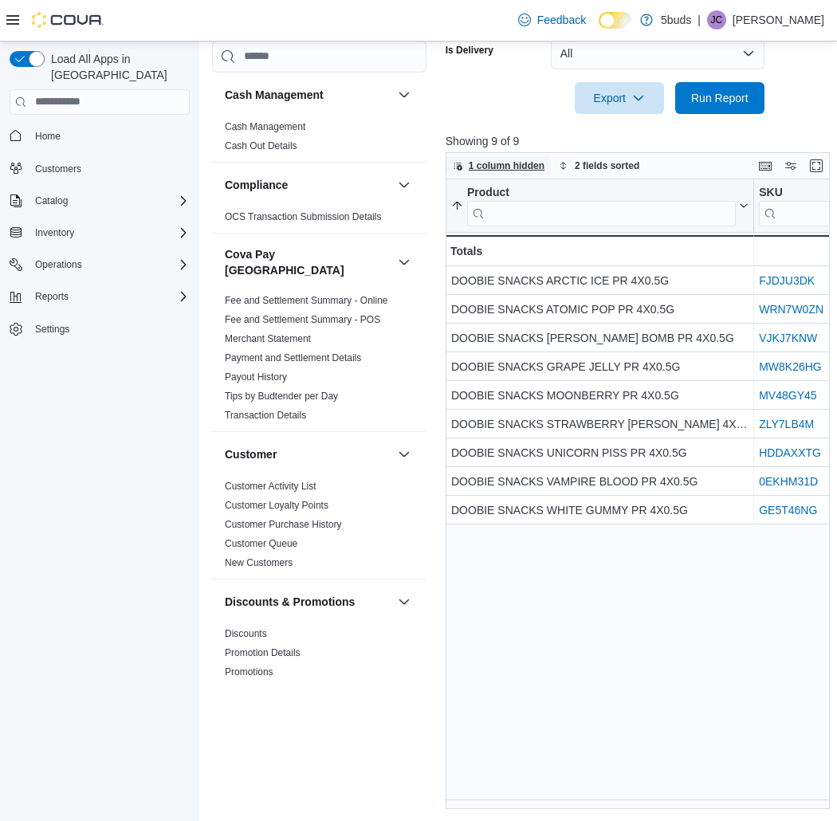
click at [490, 168] on span "1 column hidden" at bounding box center [507, 165] width 76 height 13
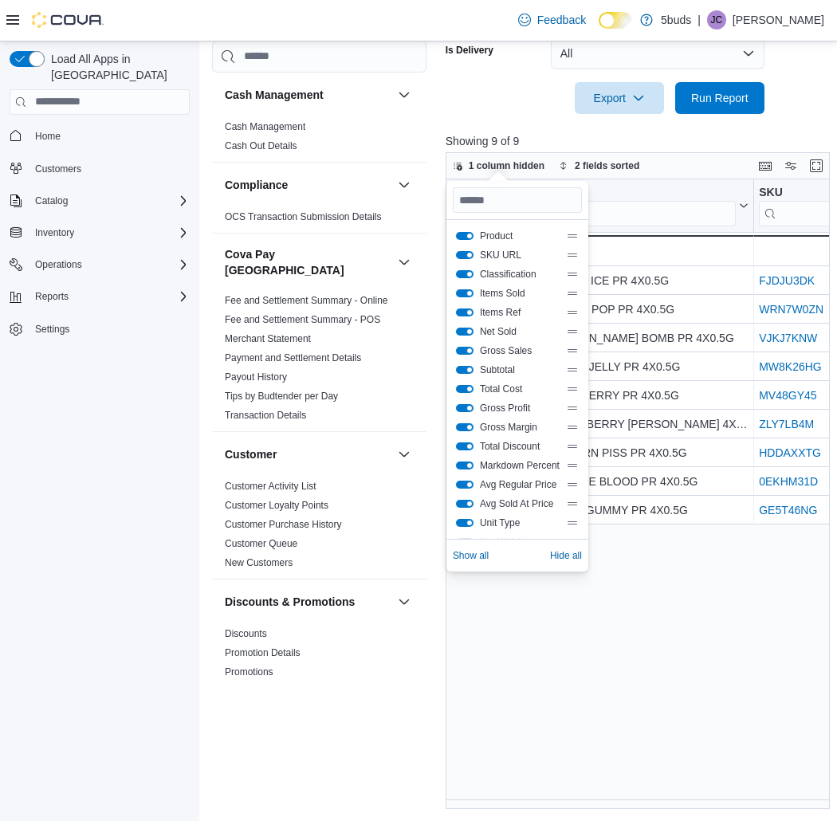
click at [466, 249] on div "SKU URL" at bounding box center [517, 255] width 123 height 13
click at [467, 253] on button "SKU URL" at bounding box center [465, 255] width 18 height 8
click at [463, 274] on button "Classification" at bounding box center [465, 274] width 18 height 8
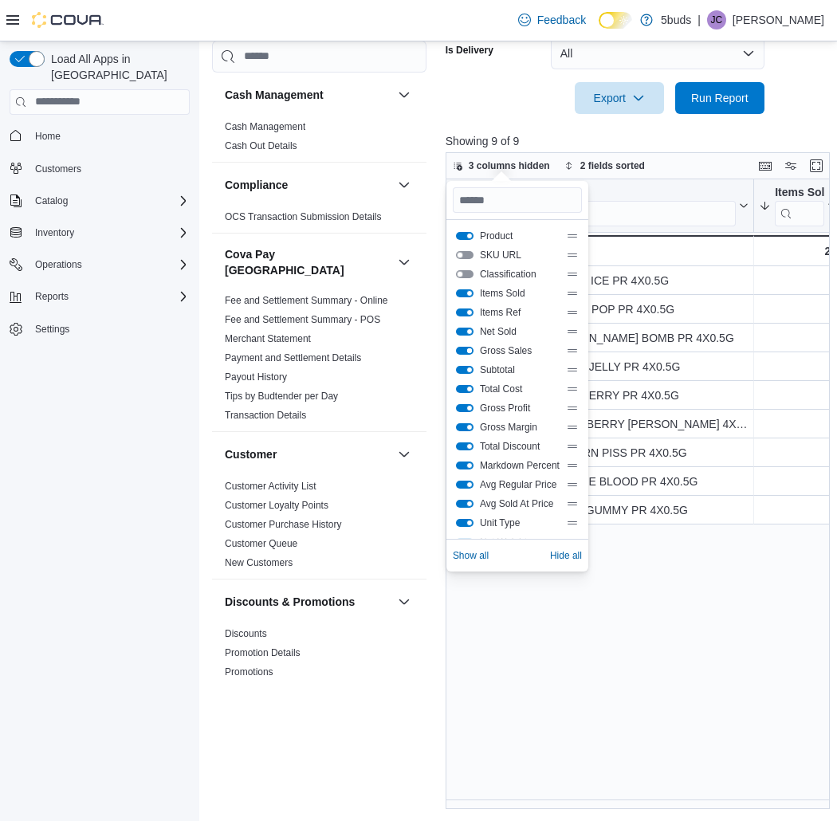
click at [466, 352] on button "Gross Sales" at bounding box center [465, 351] width 18 height 8
click at [467, 388] on button "Total Cost" at bounding box center [465, 389] width 18 height 8
click at [466, 404] on button "Gross Profit" at bounding box center [465, 408] width 18 height 8
click at [466, 434] on div "Gross Margin" at bounding box center [517, 427] width 129 height 19
click at [466, 447] on button "Total Discount" at bounding box center [465, 447] width 18 height 8
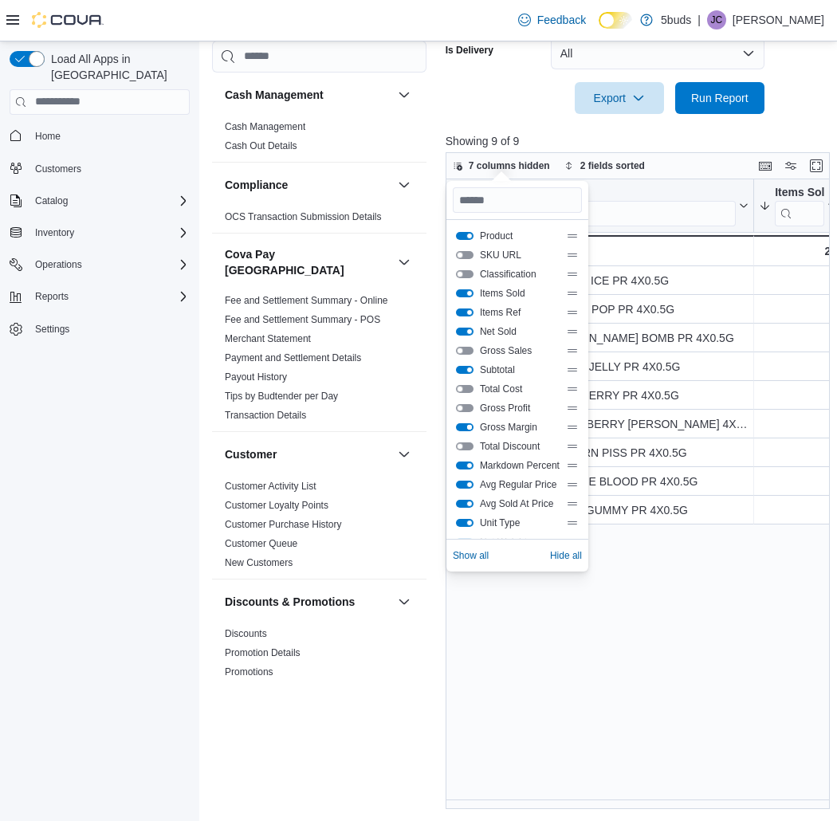
click at [466, 426] on button "Gross Margin" at bounding box center [465, 427] width 18 height 8
click at [465, 469] on button "Markdown Percent" at bounding box center [465, 466] width 18 height 8
click at [465, 476] on div "Avg Regular Price" at bounding box center [517, 484] width 129 height 19
drag, startPoint x: 466, startPoint y: 480, endPoint x: 466, endPoint y: 494, distance: 14.4
click at [466, 481] on button "Avg Regular Price" at bounding box center [465, 485] width 18 height 8
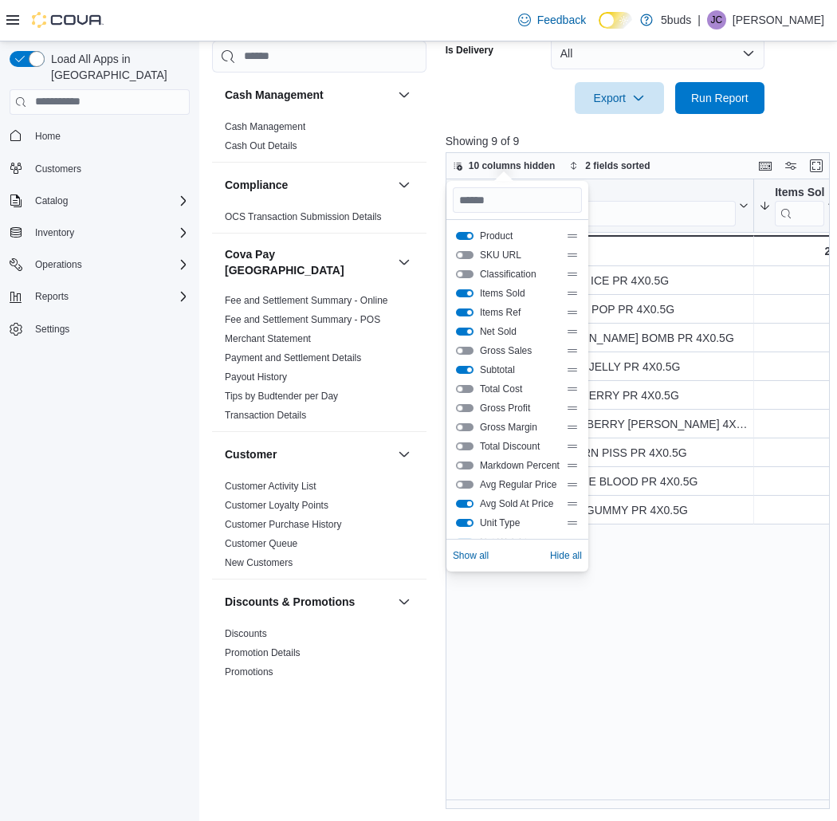
click at [467, 506] on button "Avg Sold At Price" at bounding box center [465, 504] width 18 height 8
click at [468, 519] on button "Unit Type" at bounding box center [465, 523] width 18 height 8
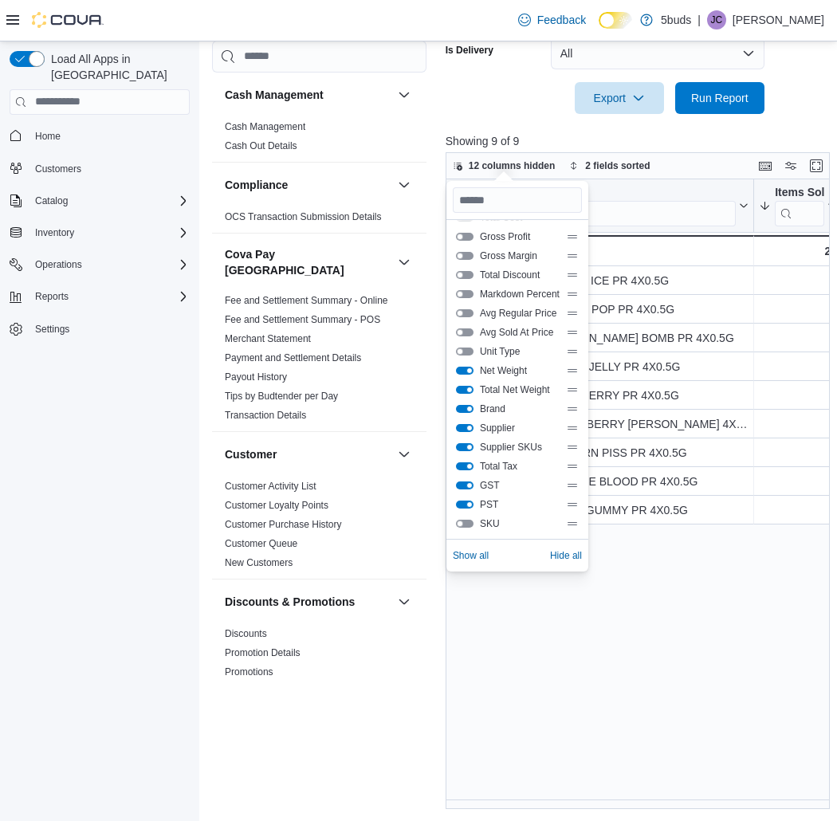
click at [466, 384] on div "Total Net Weight" at bounding box center [517, 390] width 123 height 13
click at [466, 388] on button "Total Net Weight" at bounding box center [465, 390] width 18 height 8
click at [466, 407] on button "Brand" at bounding box center [465, 409] width 18 height 8
click at [466, 368] on button "Net Weight" at bounding box center [465, 371] width 18 height 8
click at [467, 426] on button "Supplier" at bounding box center [465, 428] width 18 height 8
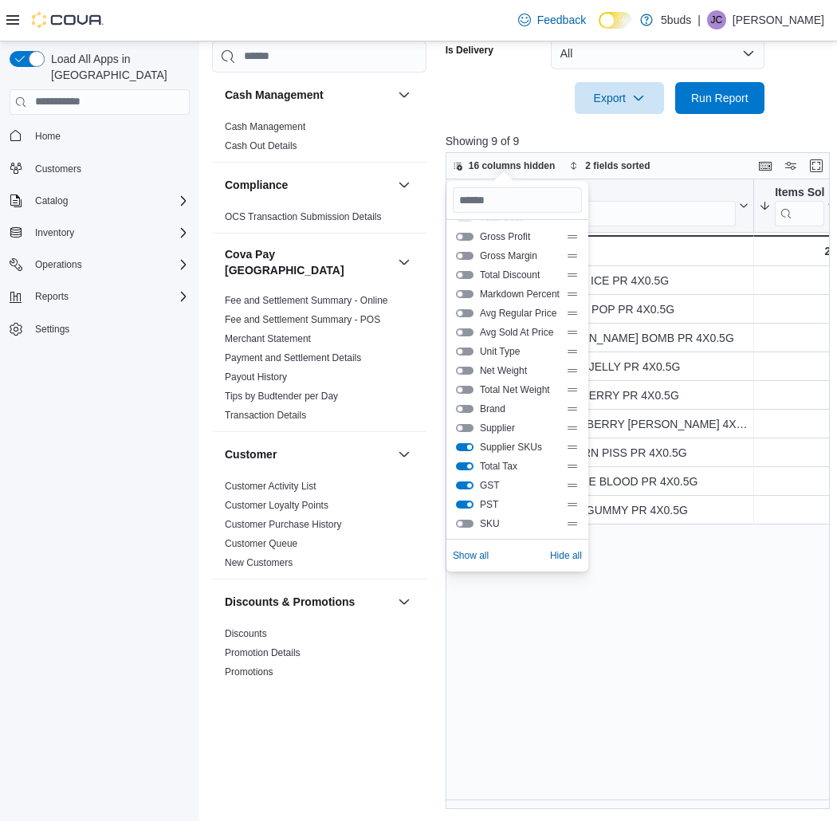
click at [467, 443] on button "Supplier SKUs" at bounding box center [465, 447] width 18 height 8
click at [464, 466] on button "Total Tax" at bounding box center [465, 466] width 18 height 8
click at [464, 487] on button "GST" at bounding box center [465, 486] width 18 height 8
click at [465, 498] on div "PST" at bounding box center [517, 504] width 123 height 13
click at [465, 504] on button "PST" at bounding box center [465, 505] width 18 height 8
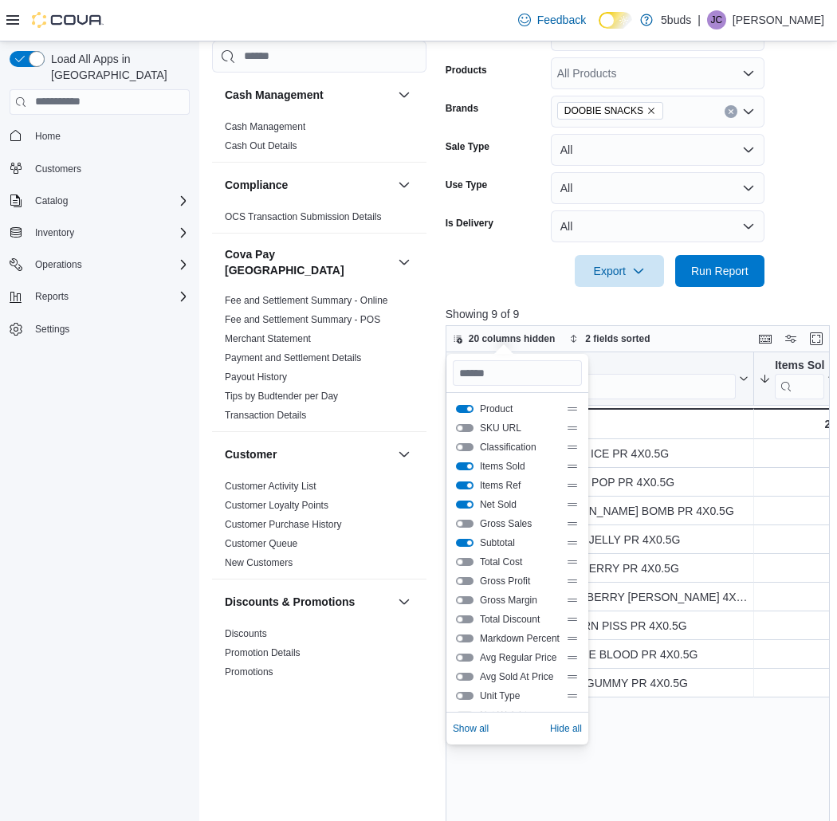
scroll to position [376, 0]
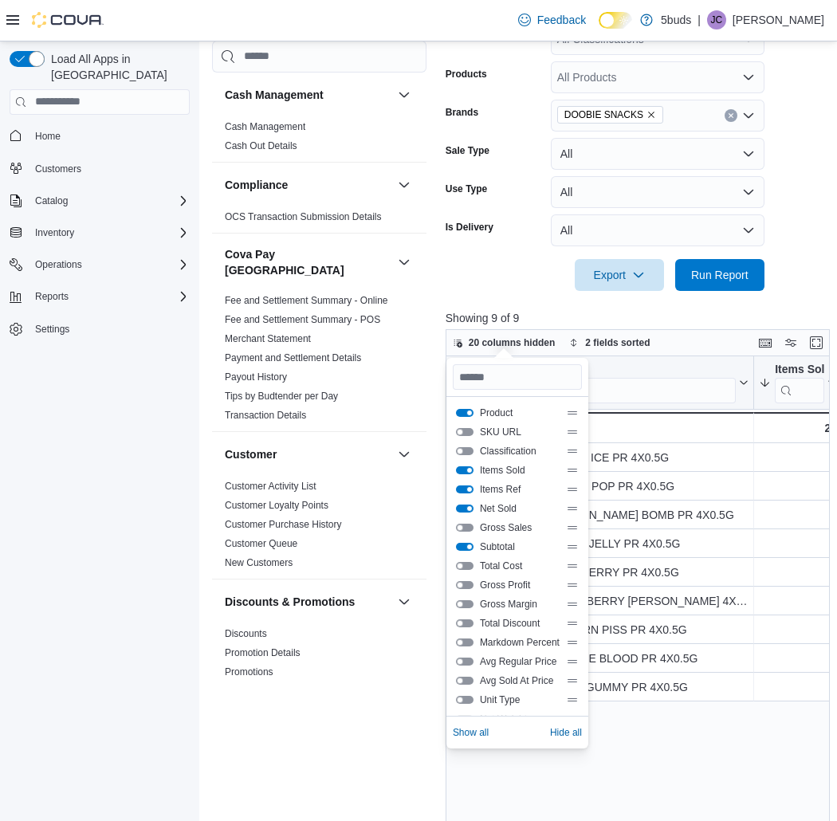
click at [465, 465] on div "Items Sold" at bounding box center [517, 470] width 123 height 13
click at [466, 470] on button "Items Sold" at bounding box center [465, 470] width 18 height 8
click at [464, 493] on button "Items Ref" at bounding box center [465, 490] width 18 height 8
click at [634, 745] on div "Product Sorted ascending . Click to view column header actions Net Sold Click t…" at bounding box center [640, 671] width 388 height 630
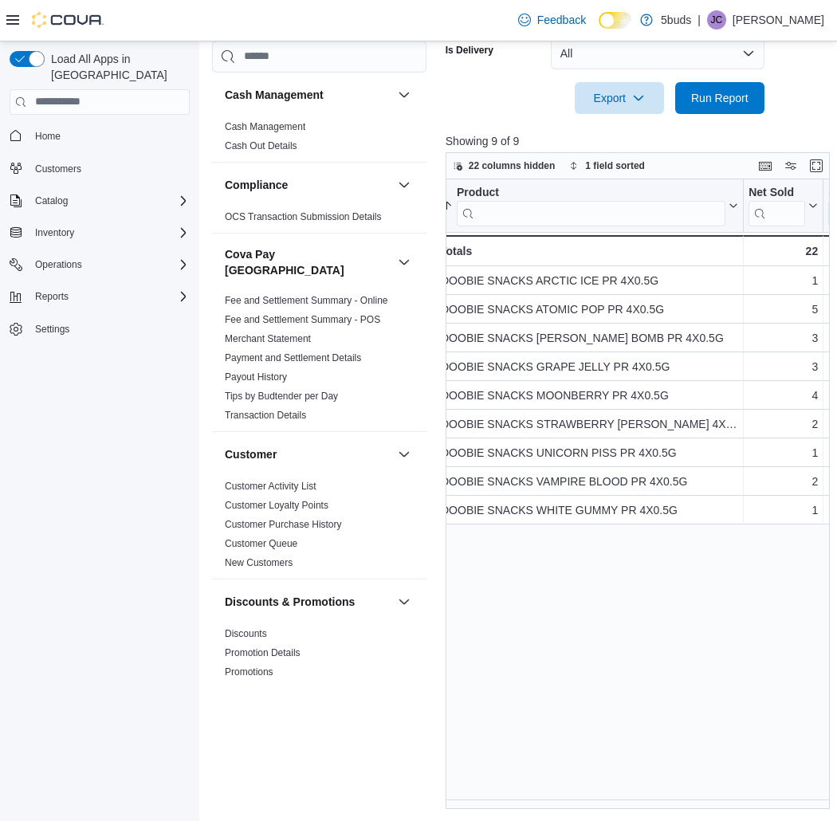
scroll to position [0, 0]
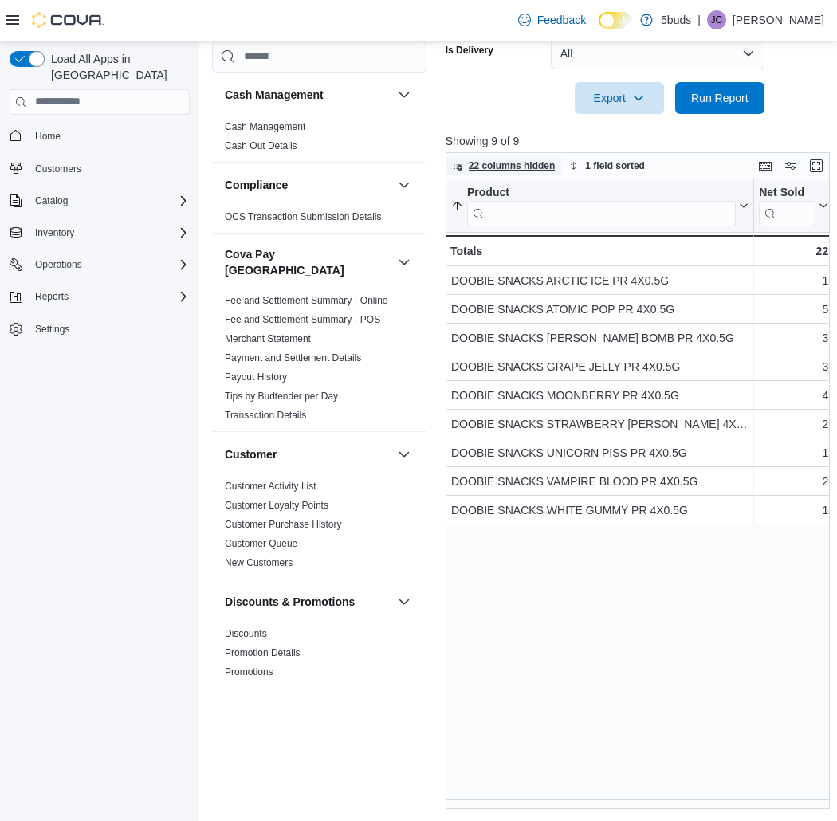
click at [498, 160] on span "22 columns hidden" at bounding box center [512, 165] width 87 height 13
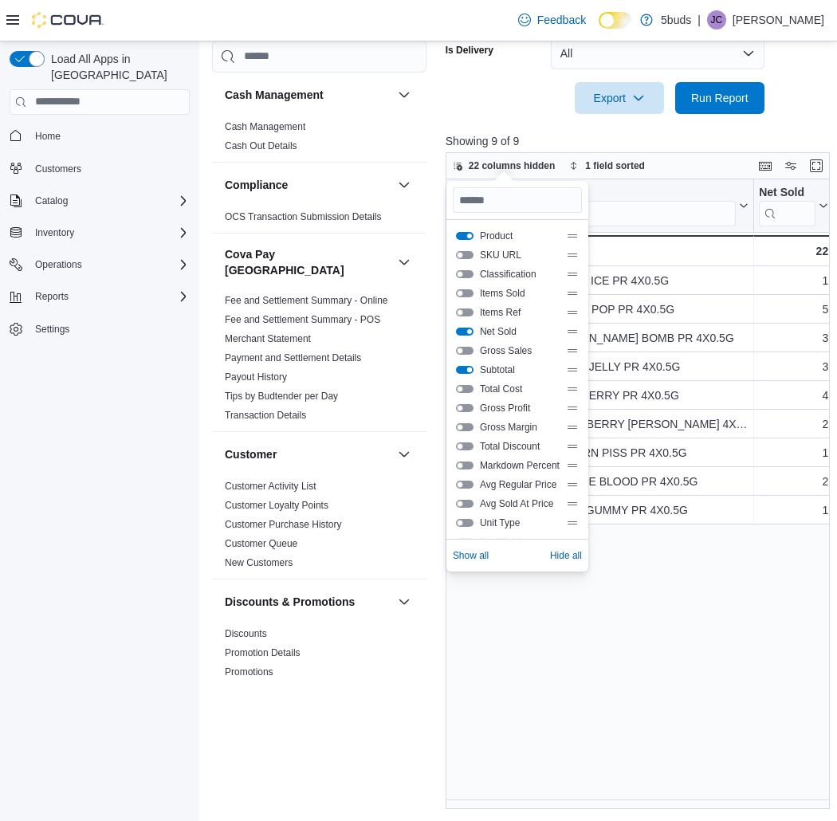
click at [464, 370] on button "Subtotal" at bounding box center [465, 370] width 18 height 8
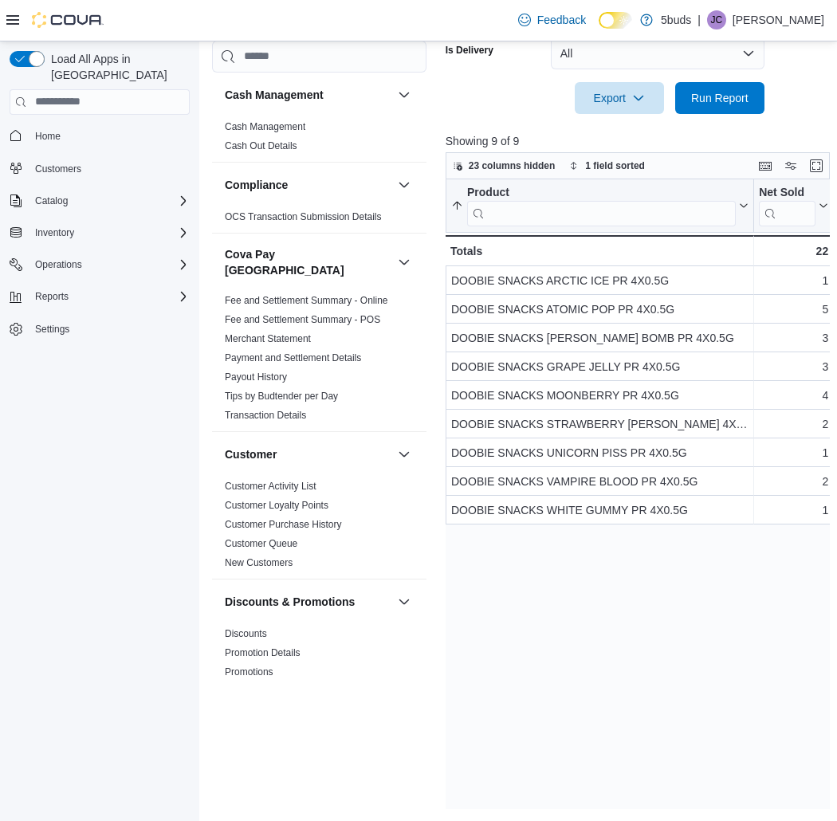
click at [688, 706] on div "Product Sorted ascending . Click to view column header actions Net Sold Click t…" at bounding box center [640, 494] width 388 height 630
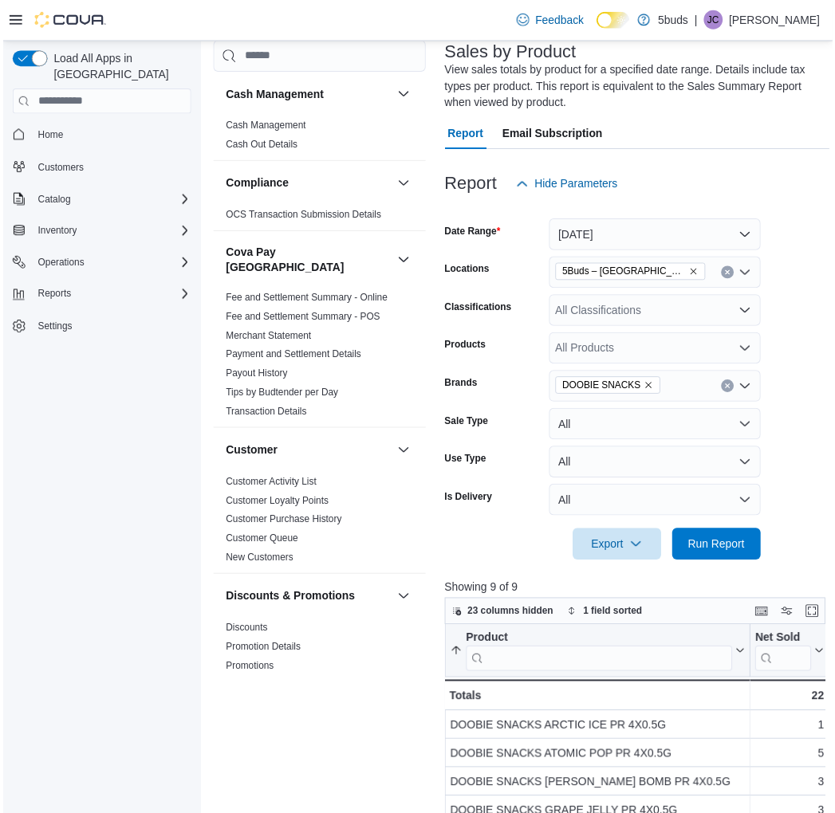
scroll to position [198, 0]
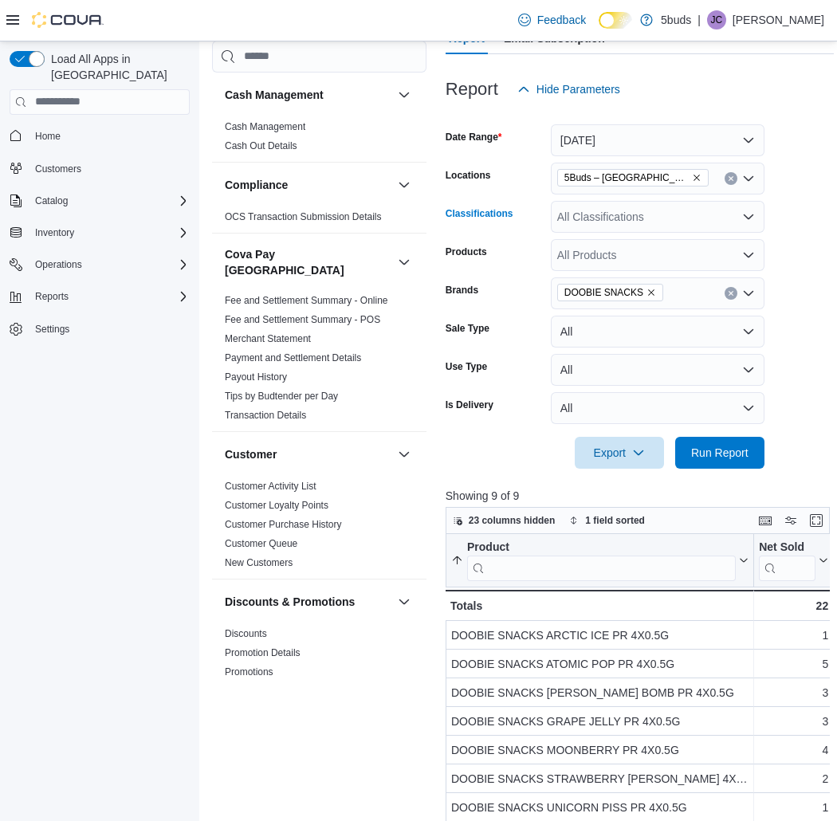
click at [706, 218] on div "All Classifications" at bounding box center [658, 217] width 214 height 32
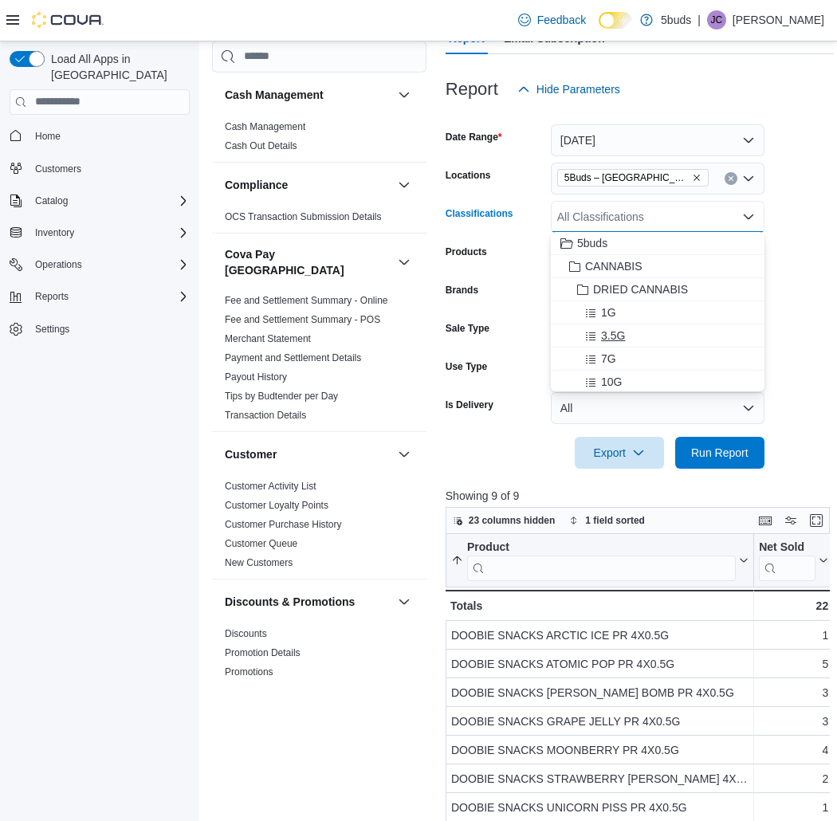
click at [612, 340] on span "3.5G" at bounding box center [613, 336] width 24 height 16
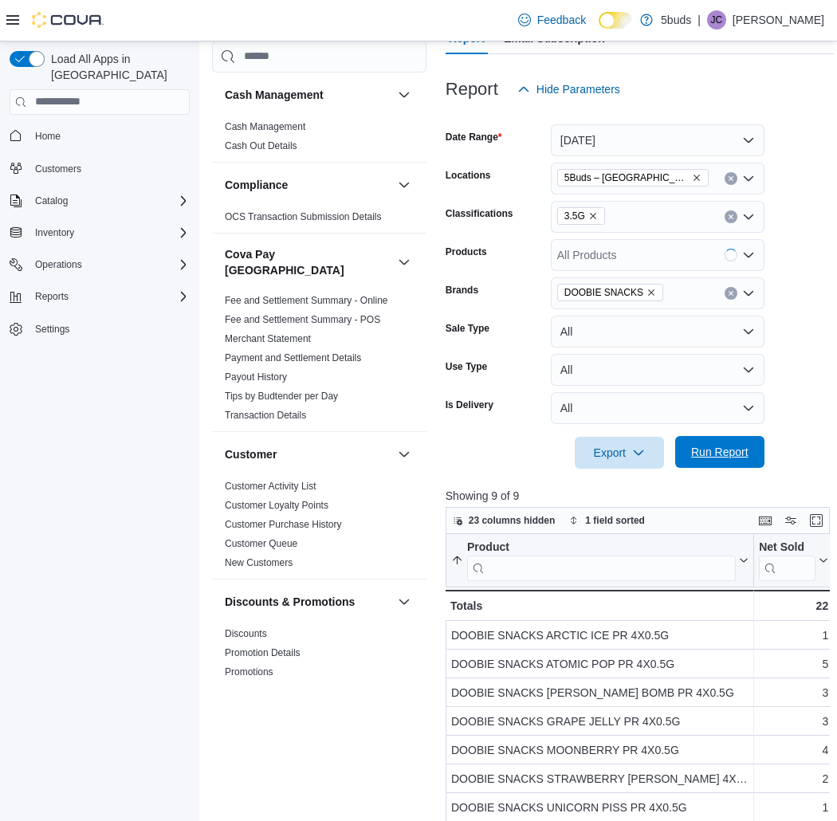
click at [732, 457] on span "Run Report" at bounding box center [719, 452] width 57 height 16
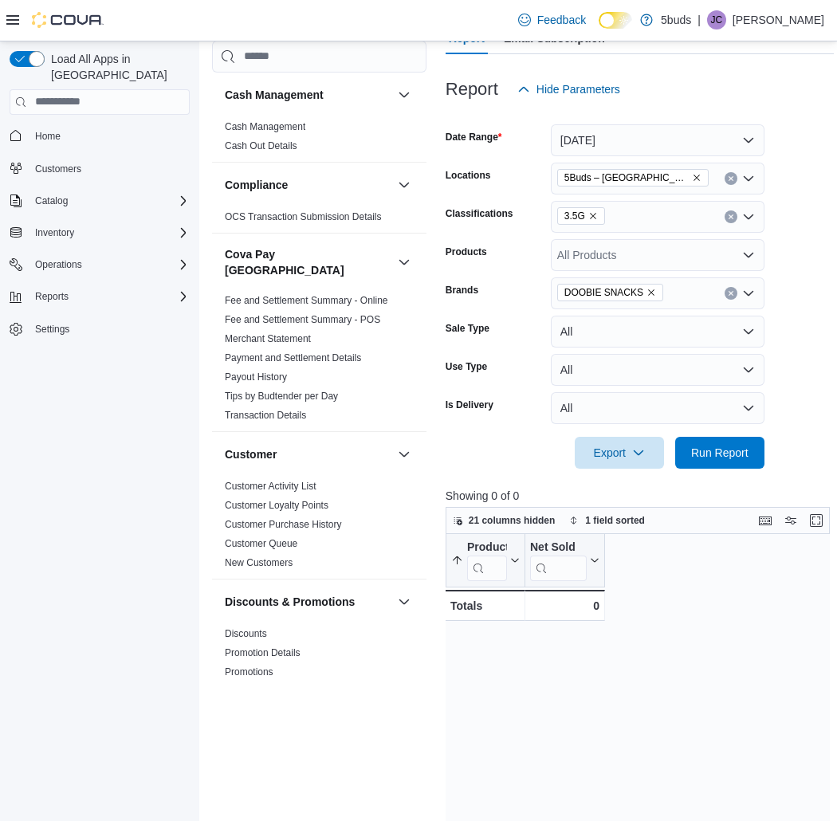
click at [730, 291] on icon "Clear input" at bounding box center [731, 293] width 4 height 4
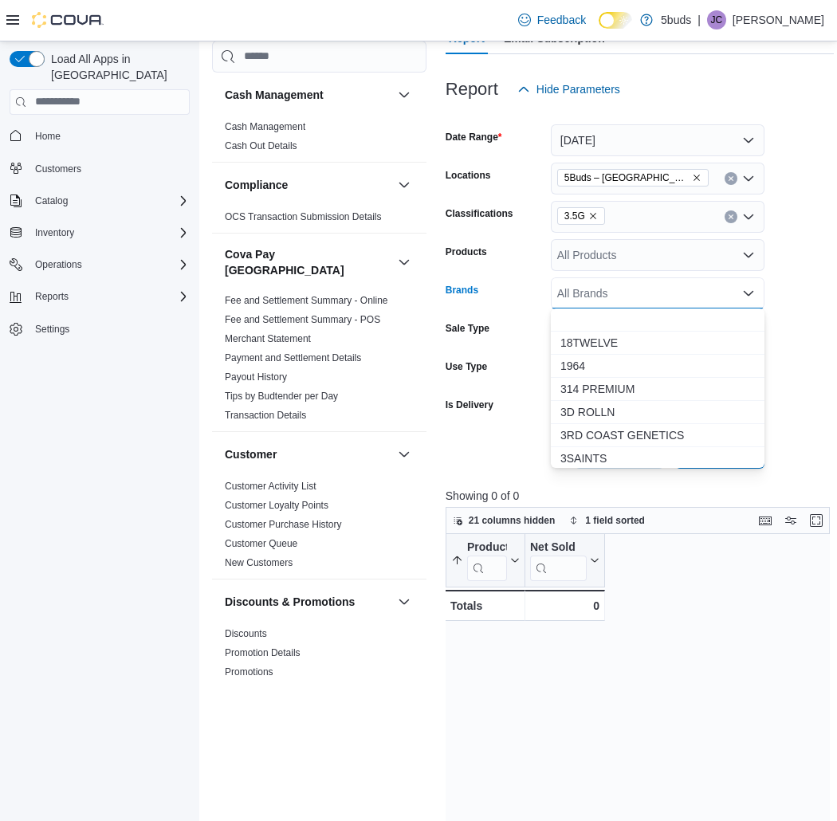
click at [759, 488] on p "Showing 0 of 0" at bounding box center [640, 496] width 388 height 16
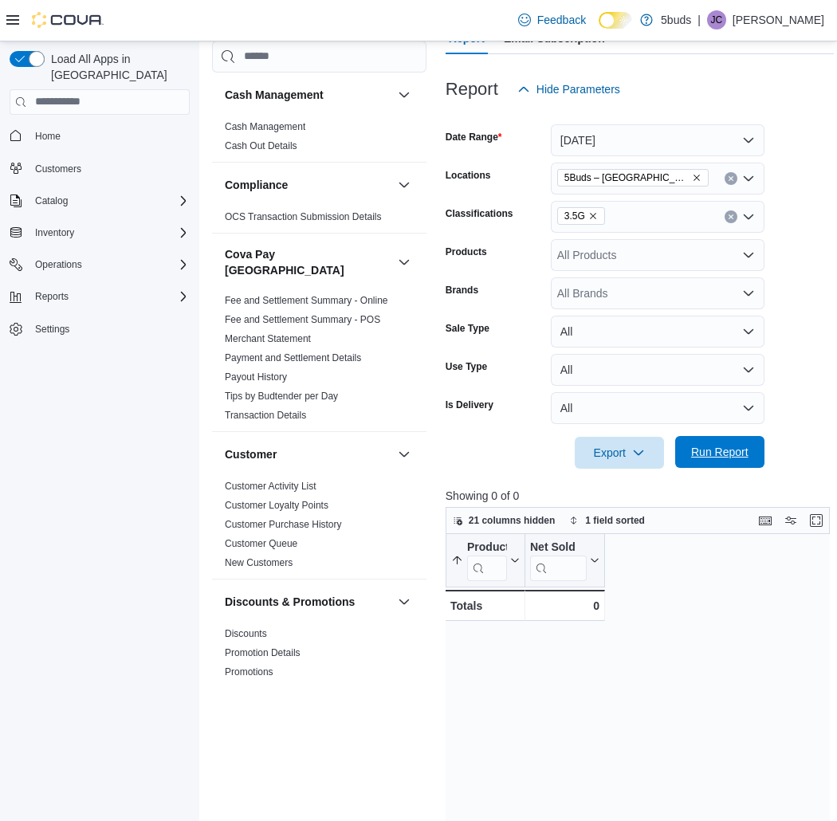
click at [738, 464] on span "Run Report" at bounding box center [720, 452] width 70 height 32
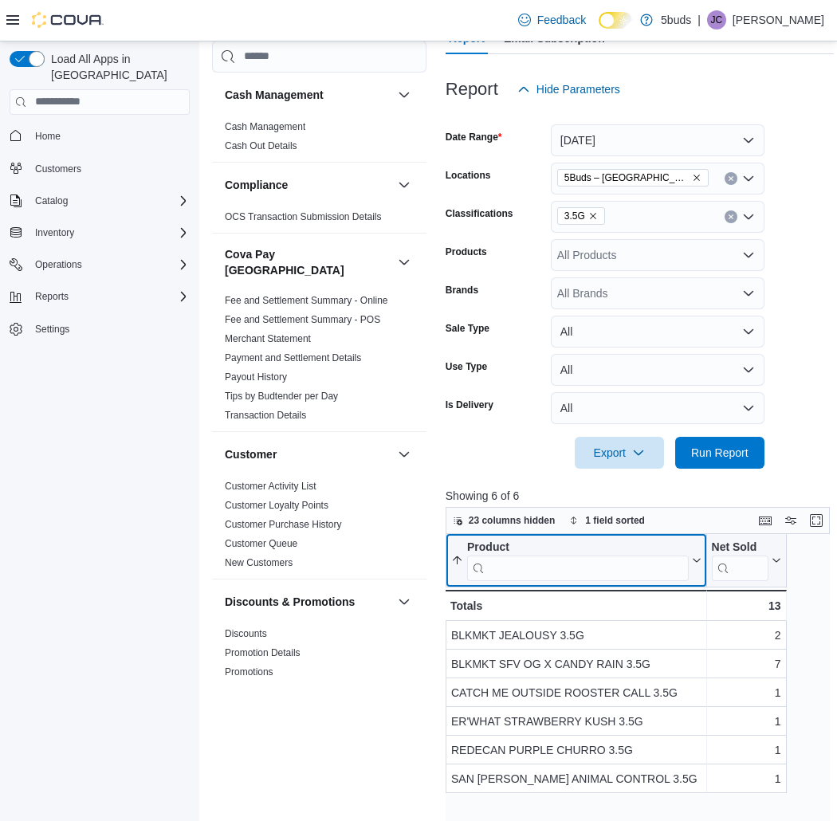
click at [514, 557] on input "search" at bounding box center [578, 568] width 222 height 26
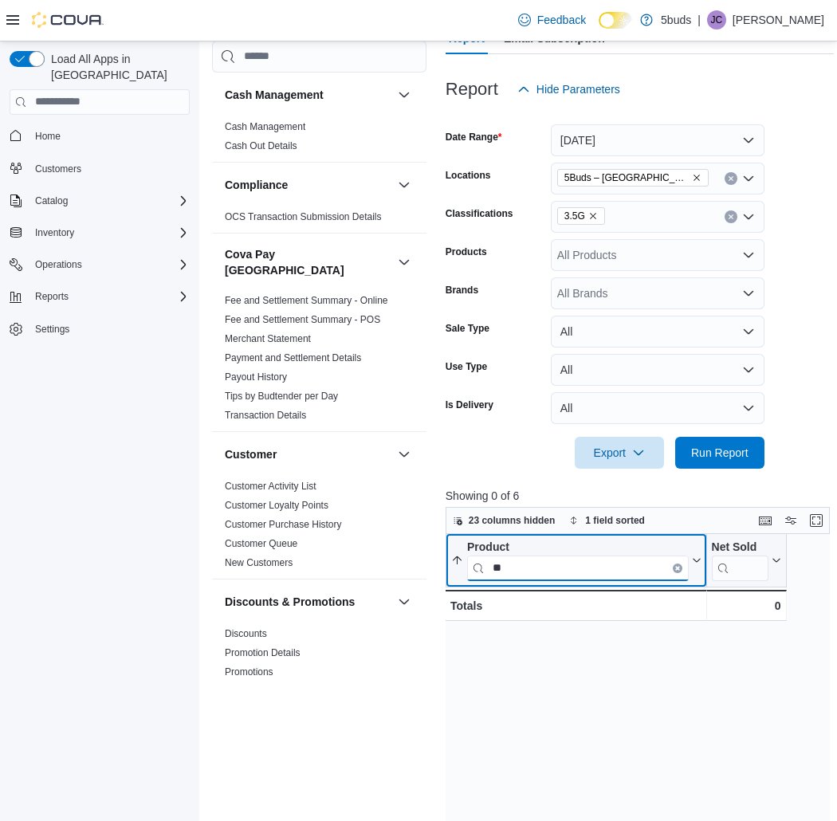
type input "*"
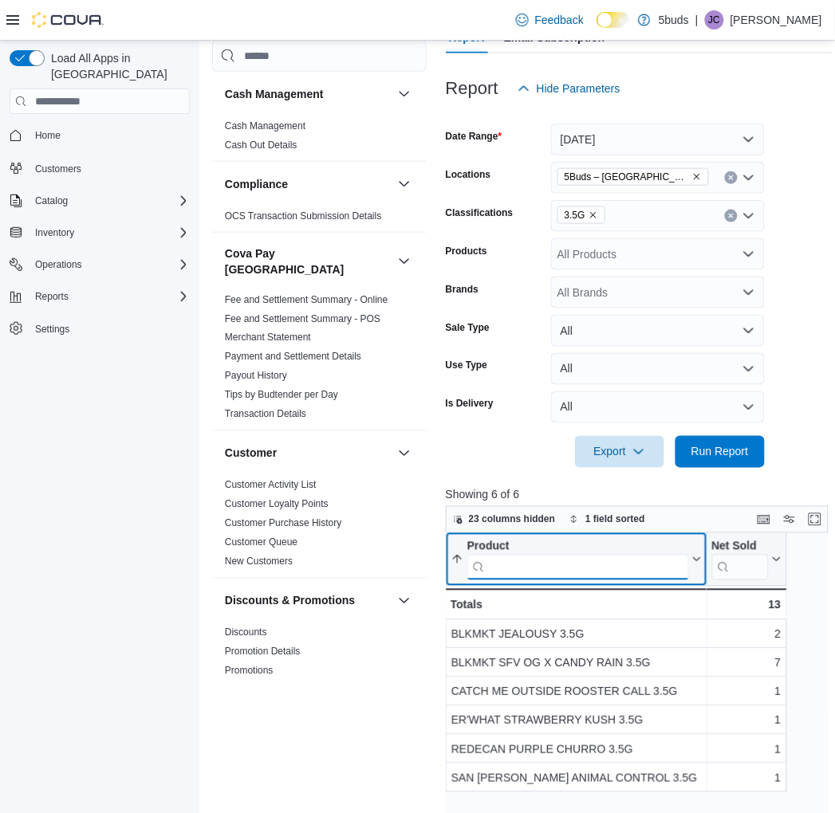
click at [628, 564] on input "search" at bounding box center [578, 568] width 222 height 26
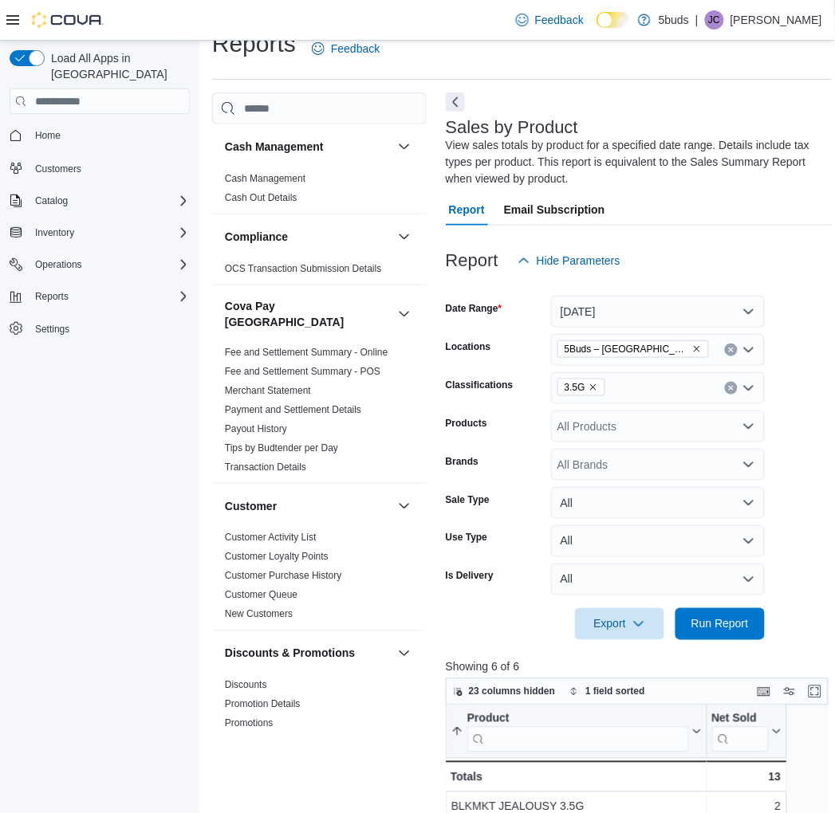
scroll to position [21, 0]
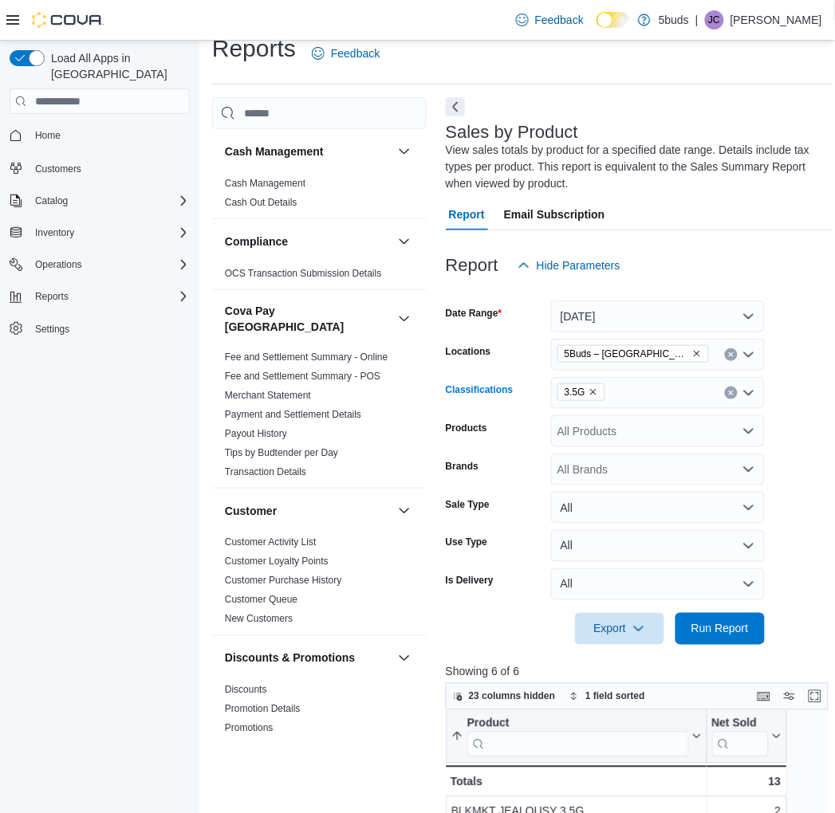
click at [732, 392] on icon "Clear input" at bounding box center [731, 393] width 6 height 6
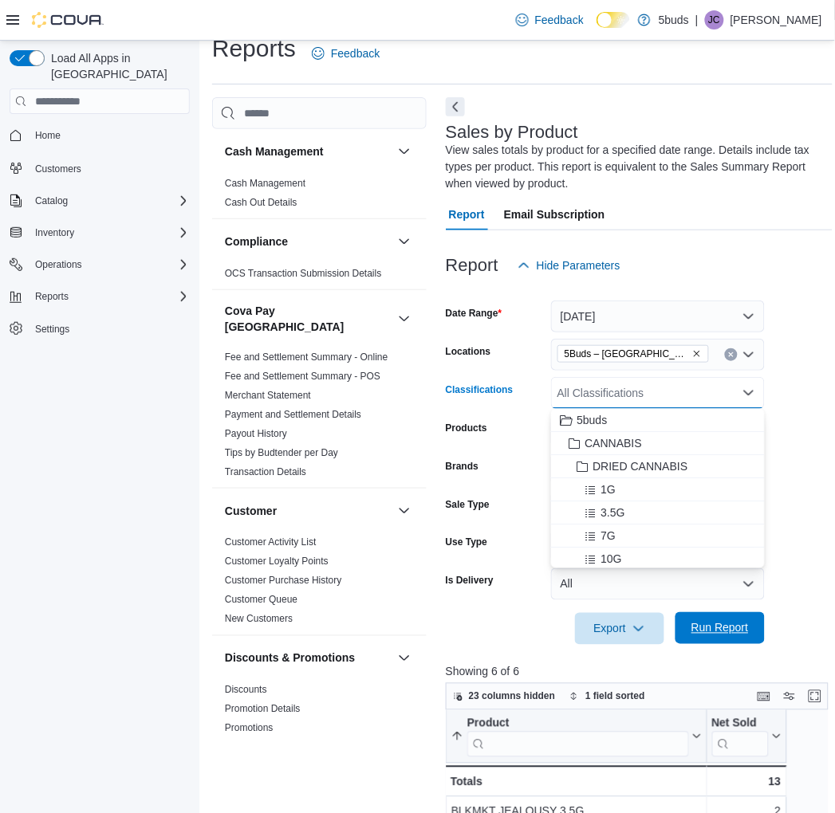
click at [712, 618] on span "Run Report" at bounding box center [720, 628] width 70 height 32
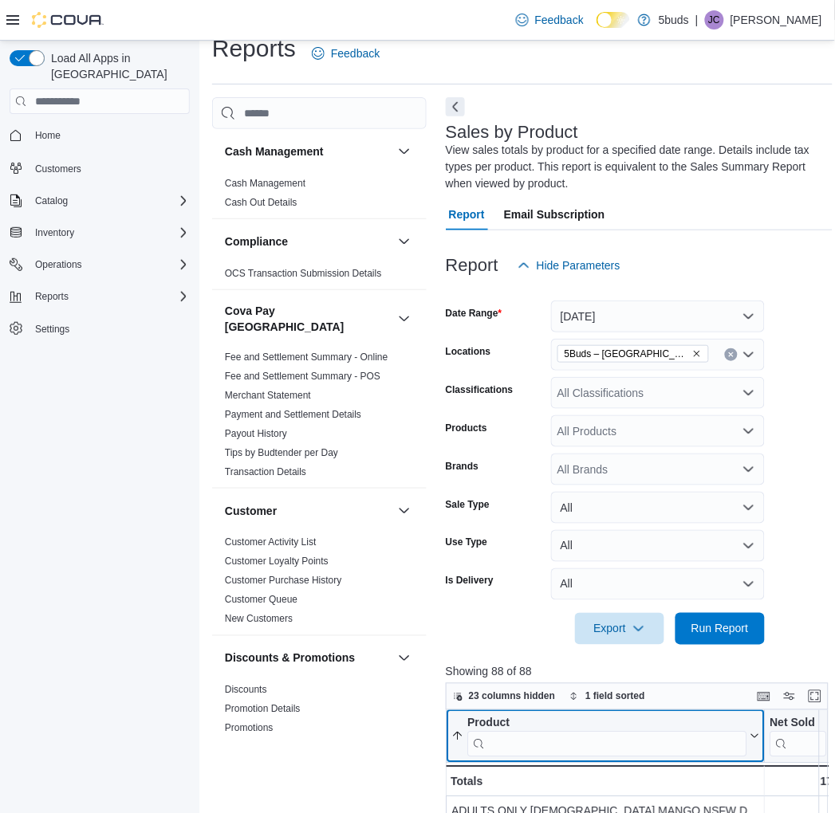
click at [541, 739] on input "search" at bounding box center [606, 745] width 279 height 26
type input "*"
type input "**********"
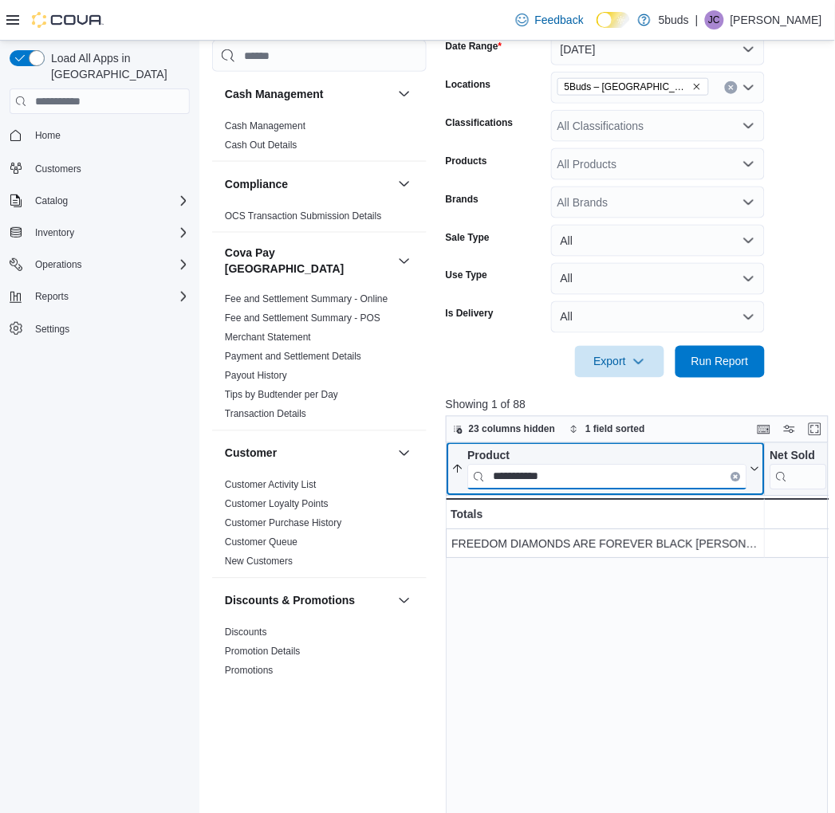
scroll to position [287, 0]
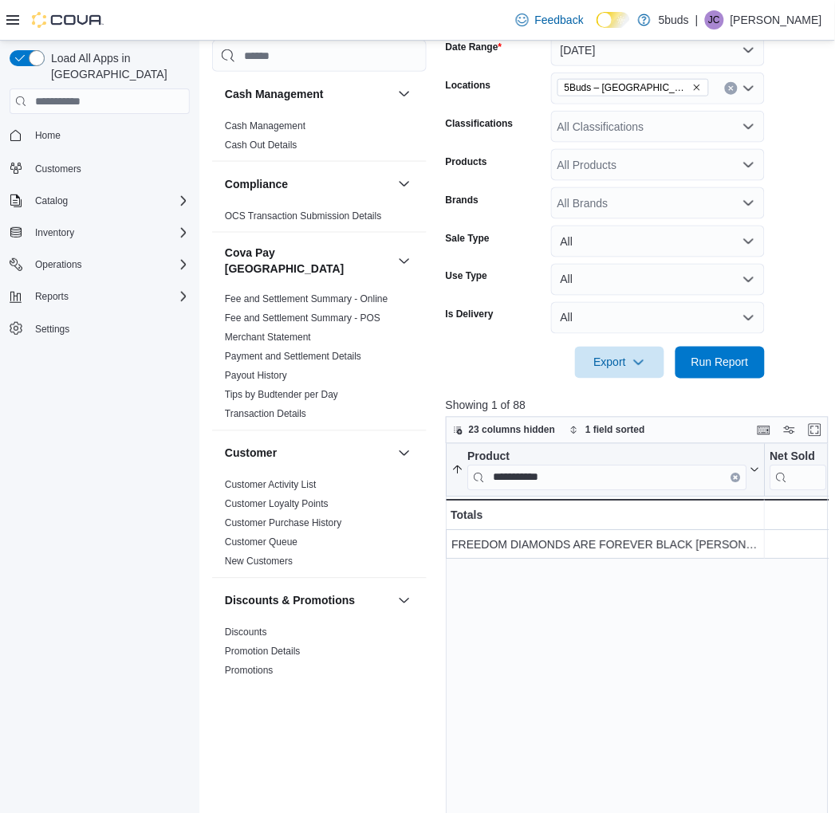
click at [588, 683] on div "**********" at bounding box center [639, 756] width 387 height 624
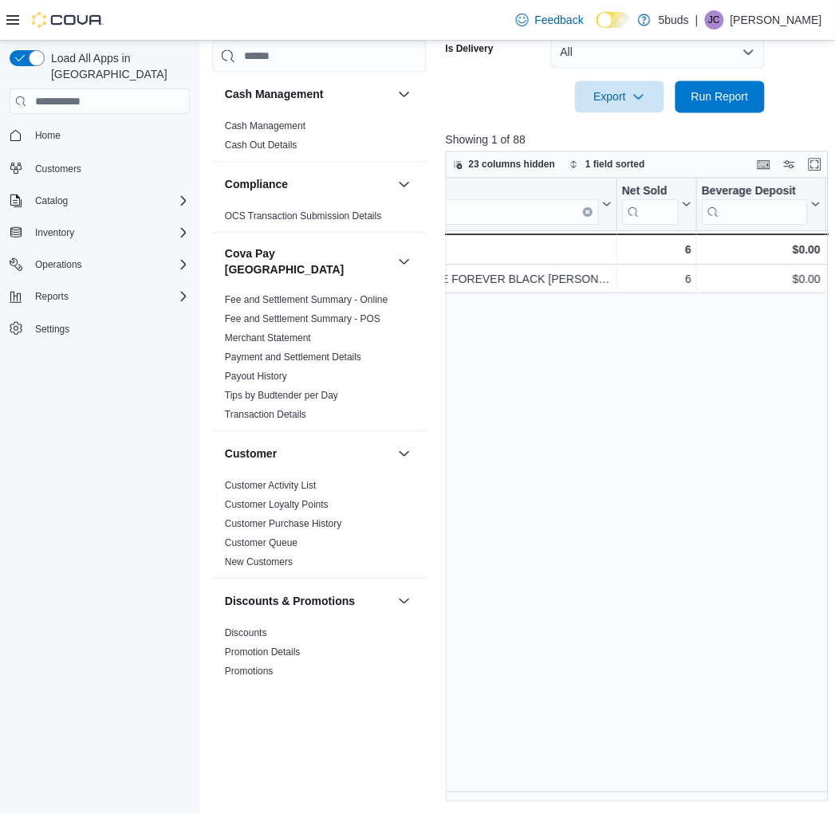
scroll to position [0, 0]
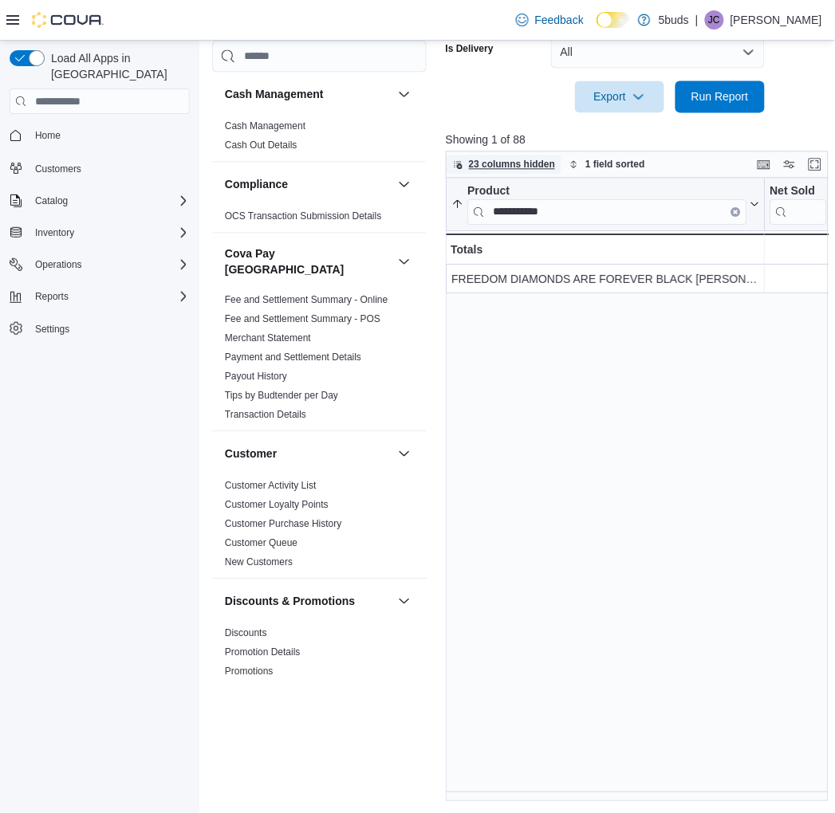
click at [494, 163] on span "23 columns hidden" at bounding box center [512, 164] width 87 height 13
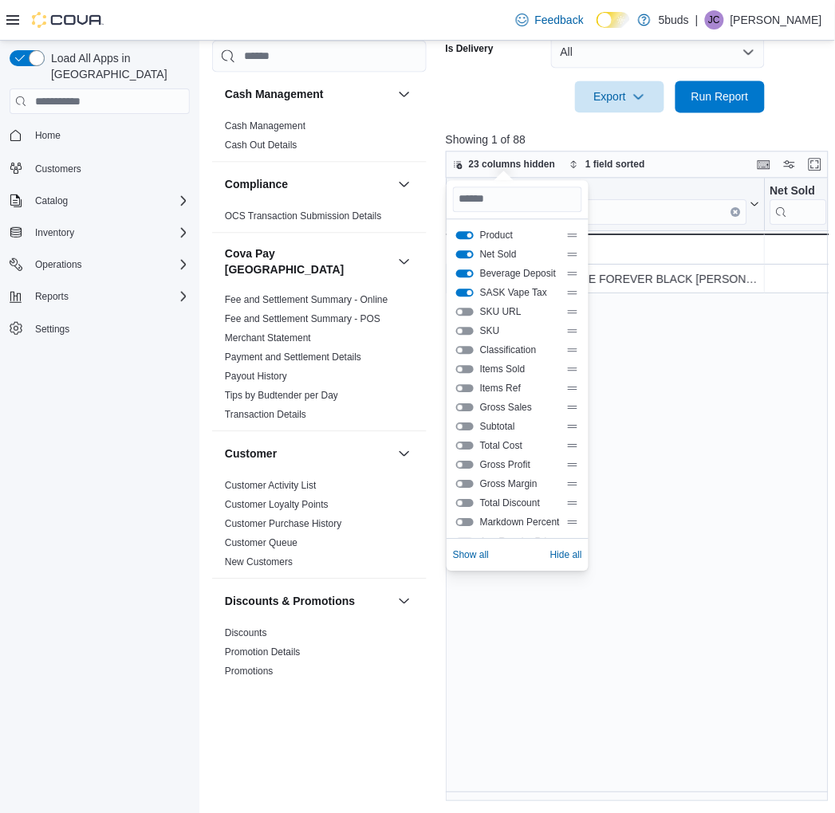
click at [467, 289] on button "SASK Vape Tax" at bounding box center [465, 293] width 18 height 8
click at [467, 276] on button "Beverage Deposit" at bounding box center [465, 274] width 18 height 8
click at [678, 526] on div "**********" at bounding box center [639, 490] width 387 height 624
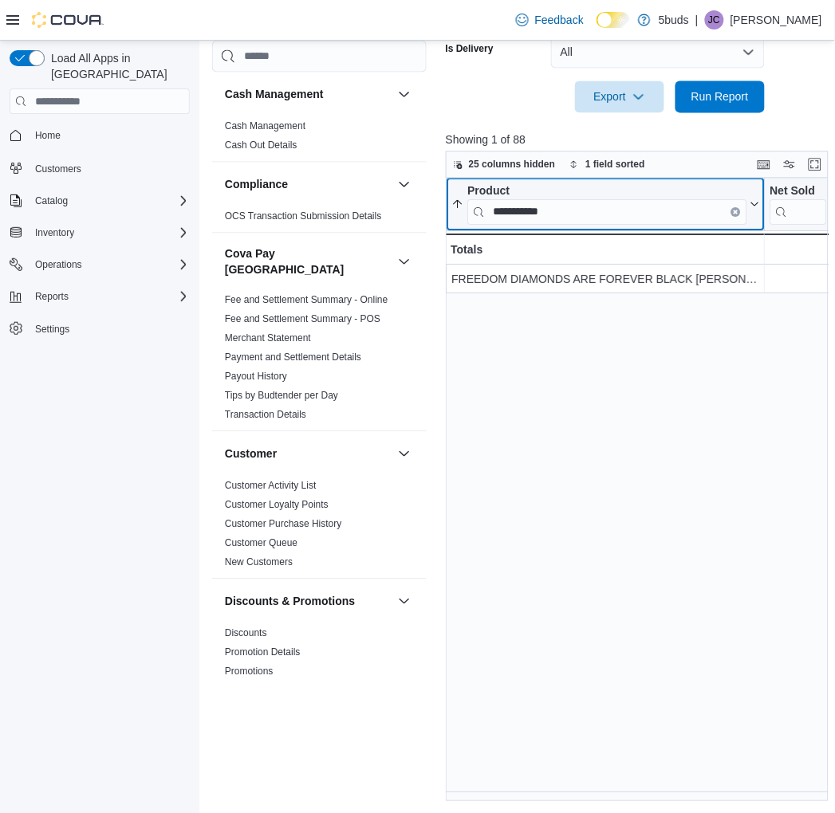
click at [735, 207] on button "Clear input" at bounding box center [735, 212] width 10 height 10
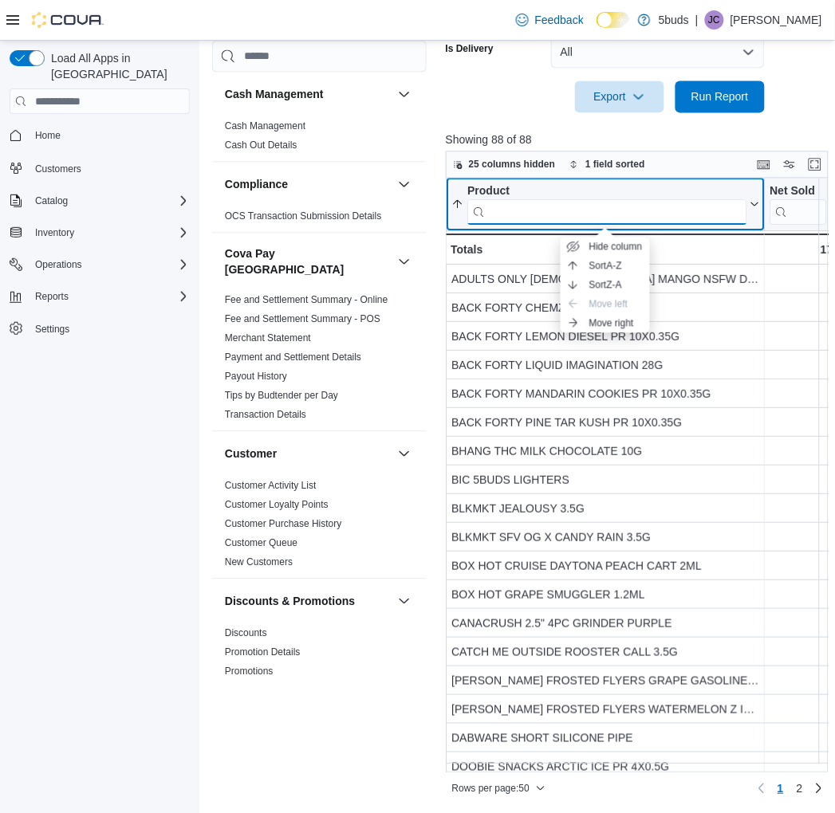
click at [714, 204] on input "search" at bounding box center [606, 212] width 279 height 26
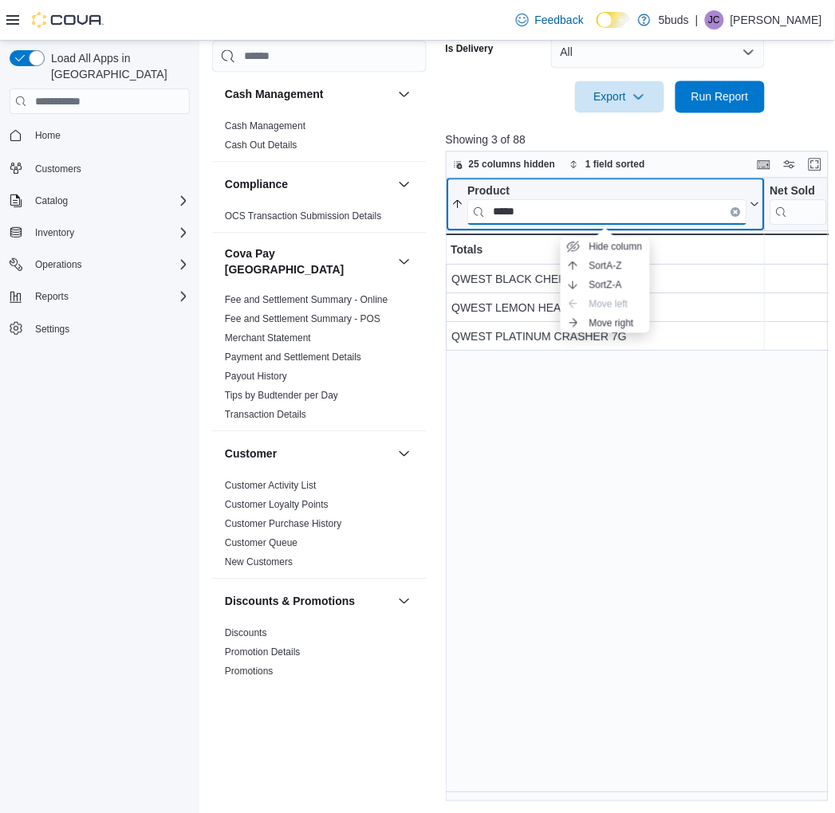
type input "*****"
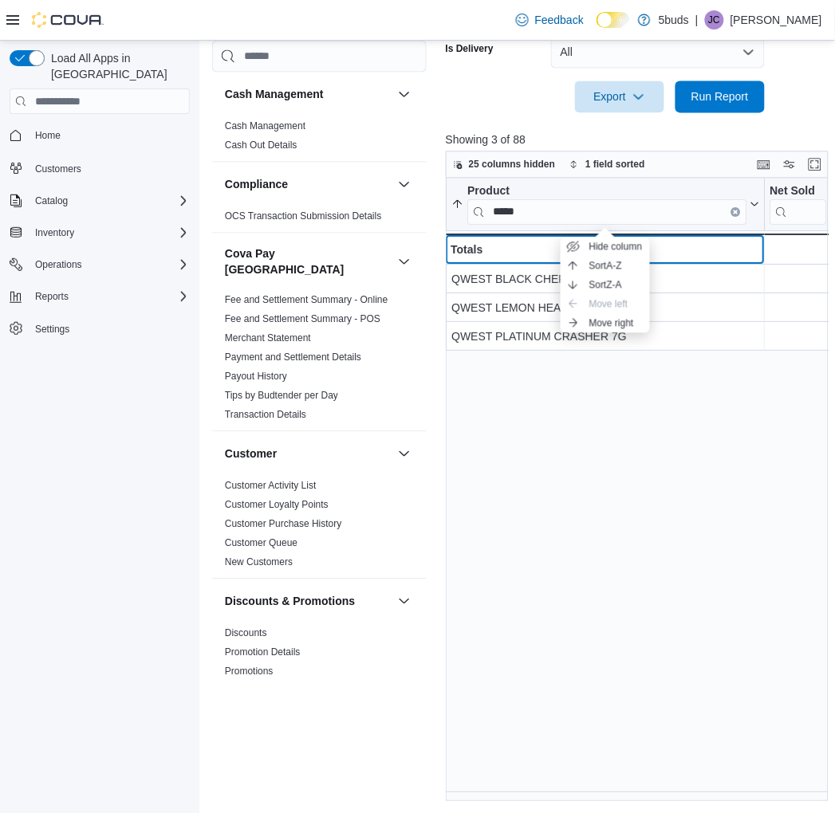
click at [523, 256] on div "Totals" at bounding box center [605, 249] width 309 height 19
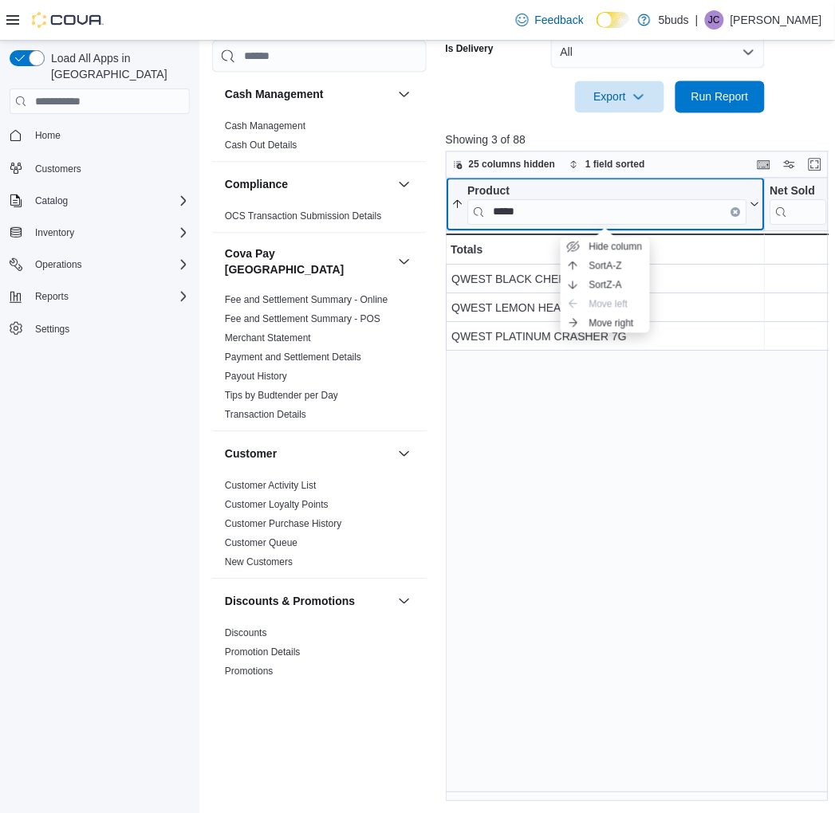
click at [649, 190] on div "Product" at bounding box center [606, 191] width 279 height 15
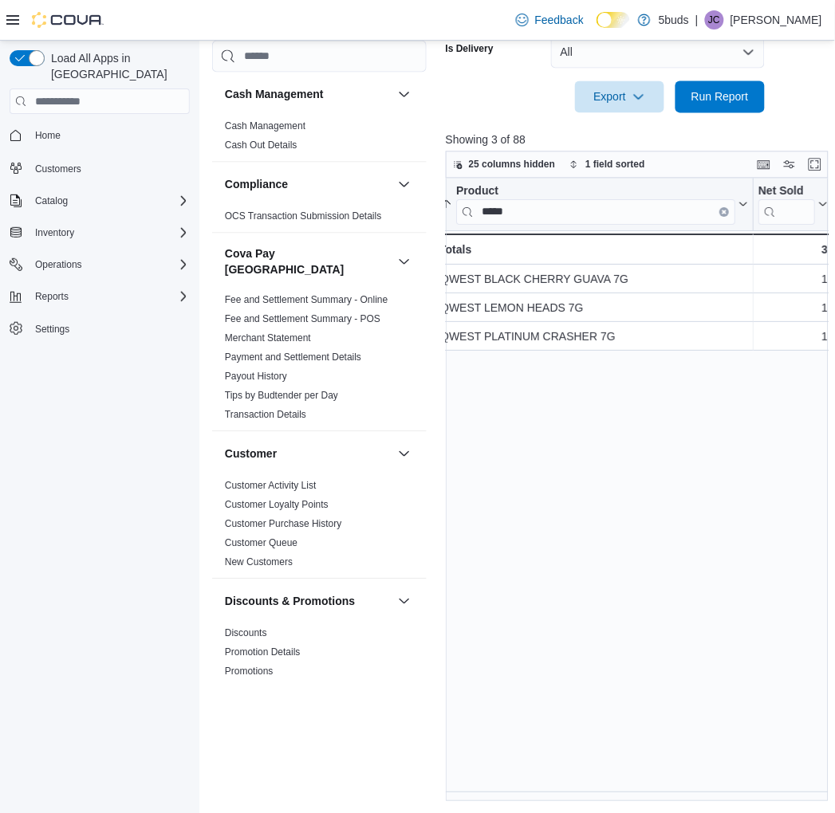
scroll to position [0, 12]
click at [721, 210] on icon "Clear input" at bounding box center [723, 212] width 5 height 5
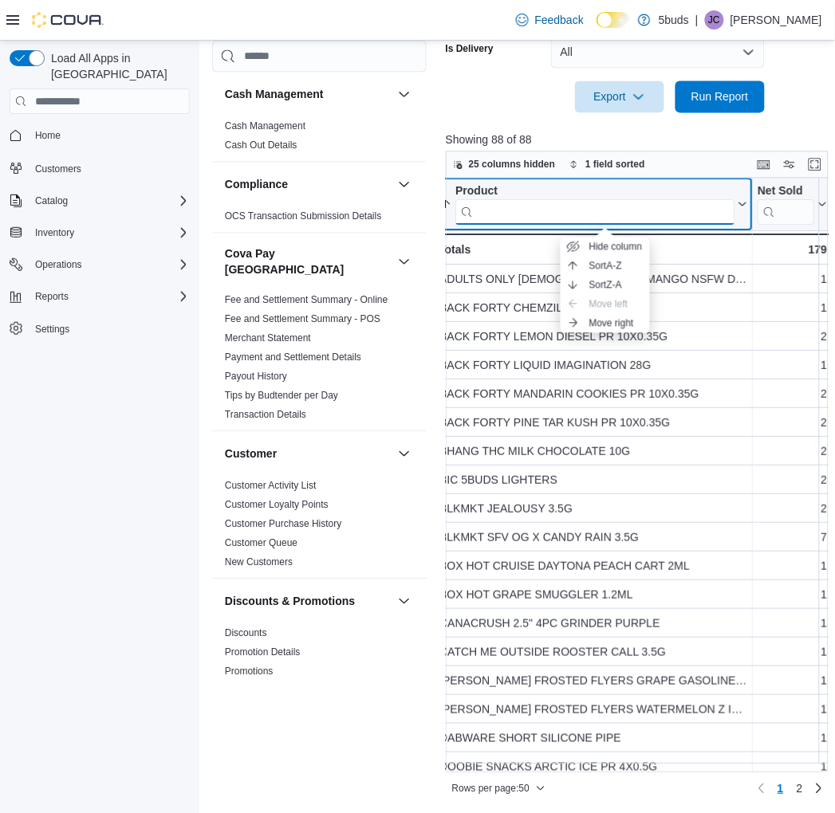
click at [663, 213] on input "search" at bounding box center [594, 212] width 279 height 26
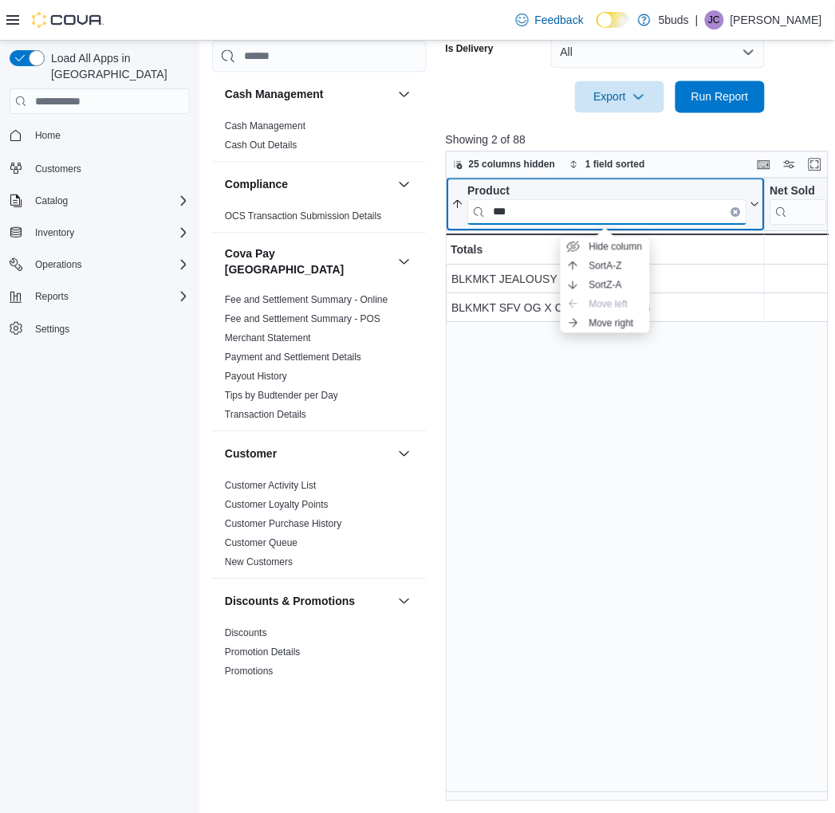
type input "***"
click at [549, 191] on div "Product" at bounding box center [606, 191] width 279 height 15
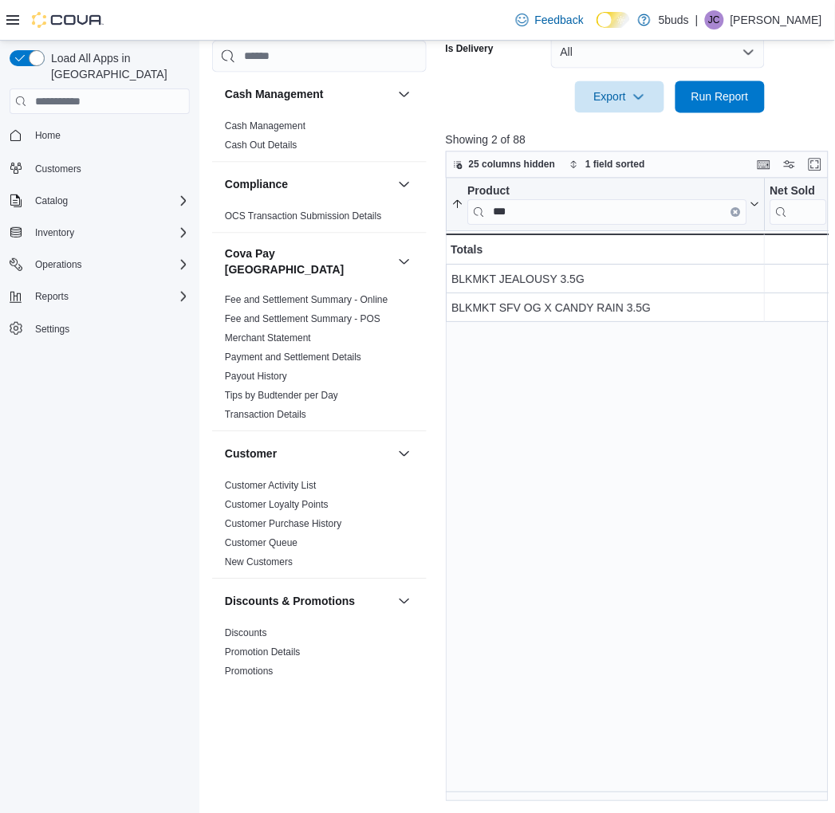
scroll to position [0, 12]
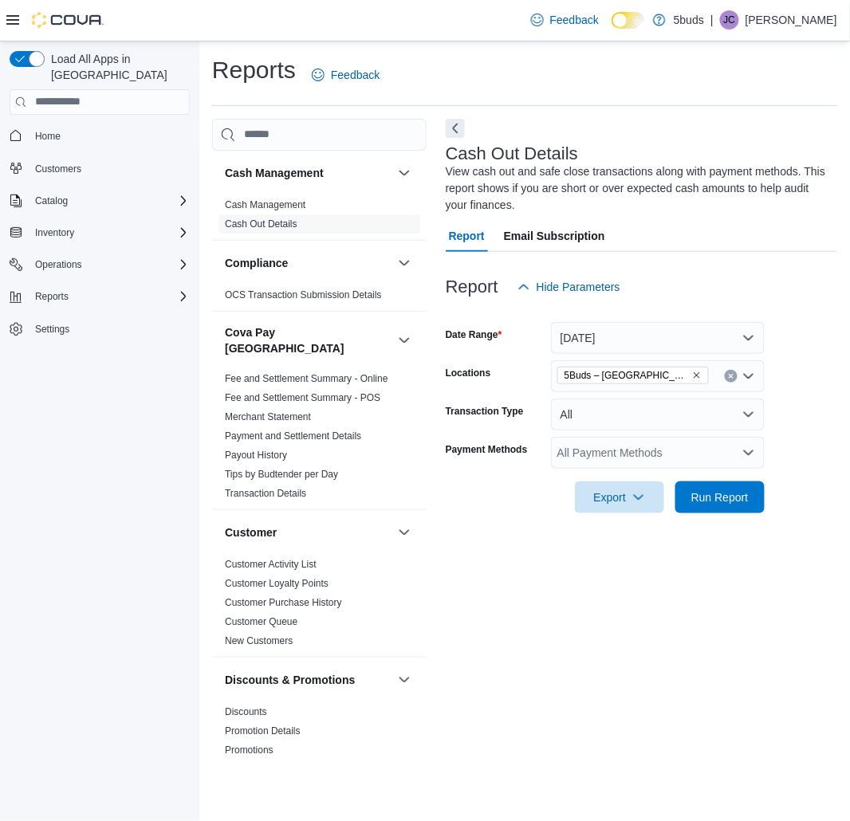
click at [675, 274] on div "Report Hide Parameters" at bounding box center [642, 287] width 392 height 32
click at [631, 502] on span "Export" at bounding box center [619, 497] width 70 height 32
click at [633, 540] on button "Export to Excel" at bounding box center [621, 529] width 91 height 32
click at [648, 503] on span "Export" at bounding box center [619, 497] width 70 height 32
click at [652, 528] on span "Export to Excel" at bounding box center [622, 528] width 72 height 13
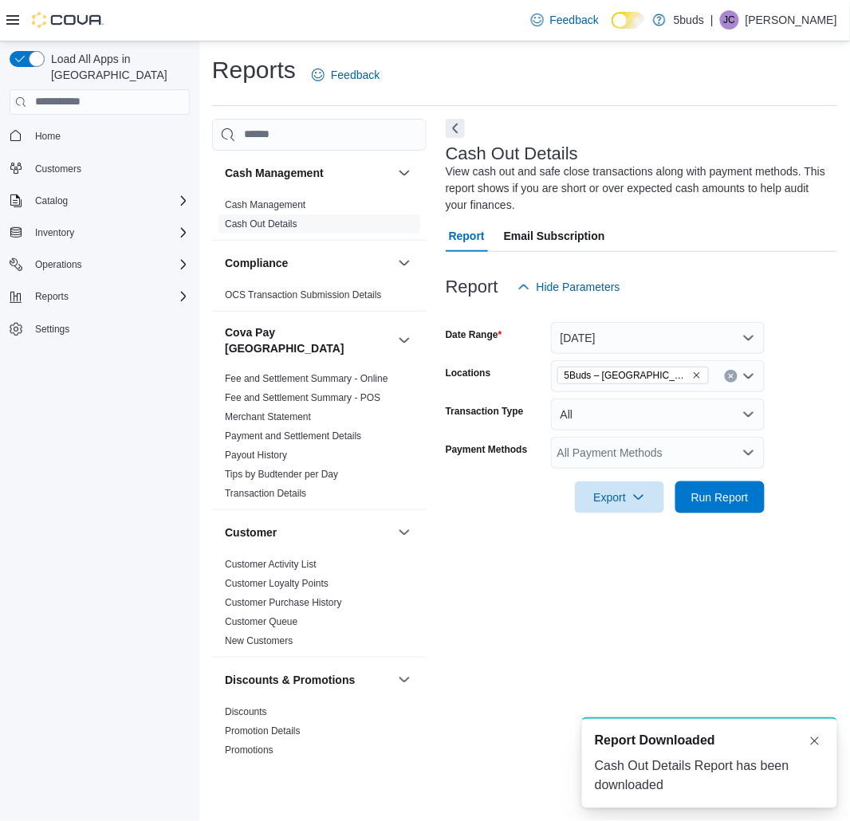
drag, startPoint x: 694, startPoint y: 729, endPoint x: 826, endPoint y: 742, distance: 133.0
click at [826, 742] on div "A new notification appears Report Downloaded Cash Out Details Report has been d…" at bounding box center [709, 763] width 255 height 91
click at [820, 746] on button "Dismiss toast" at bounding box center [814, 740] width 19 height 19
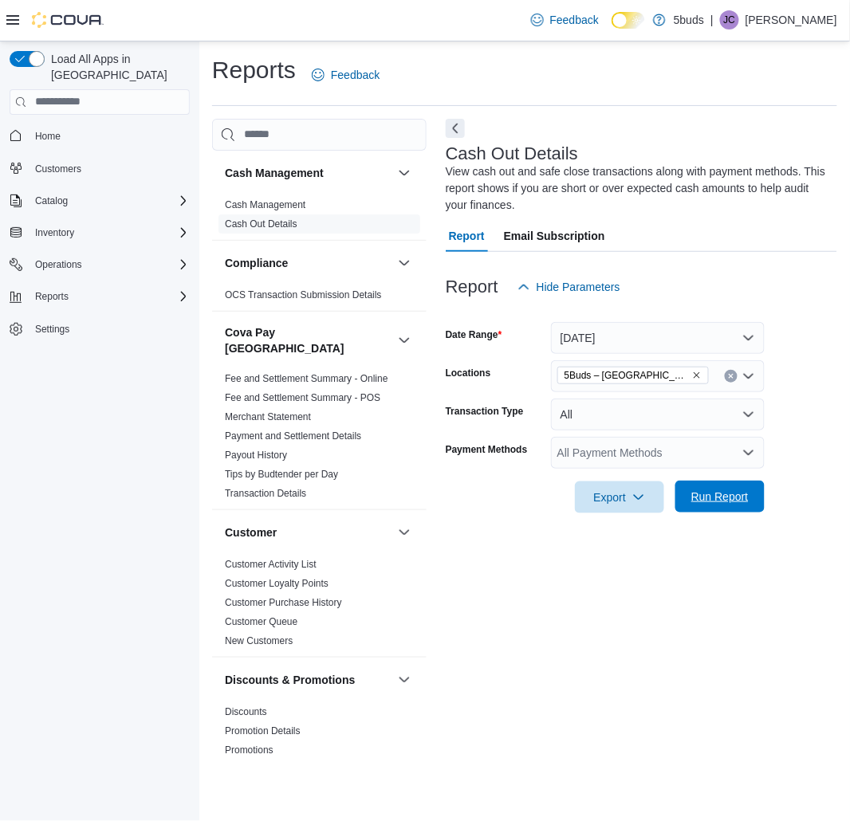
click at [708, 498] on span "Run Report" at bounding box center [719, 497] width 57 height 16
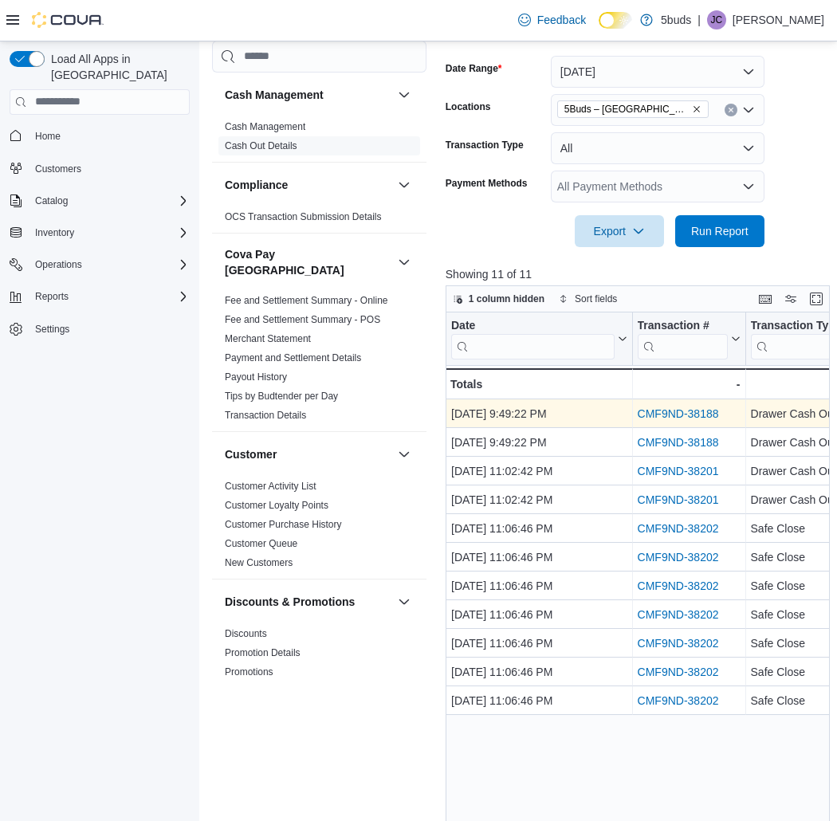
scroll to position [399, 0]
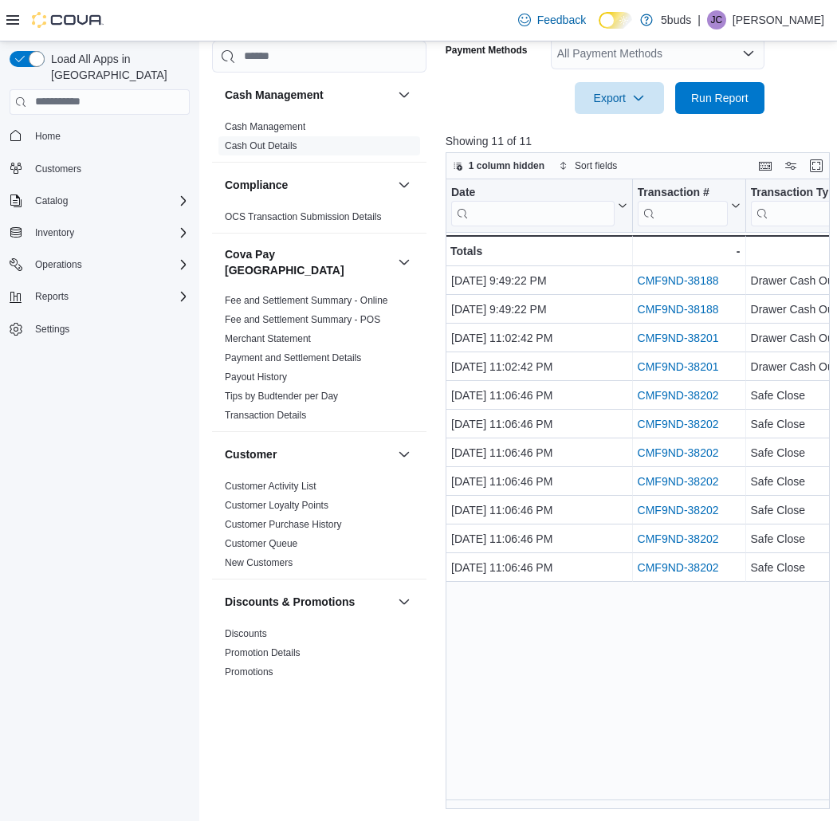
click at [678, 732] on div "Date Click to view column header actions Transaction # Click to view column hea…" at bounding box center [640, 494] width 388 height 630
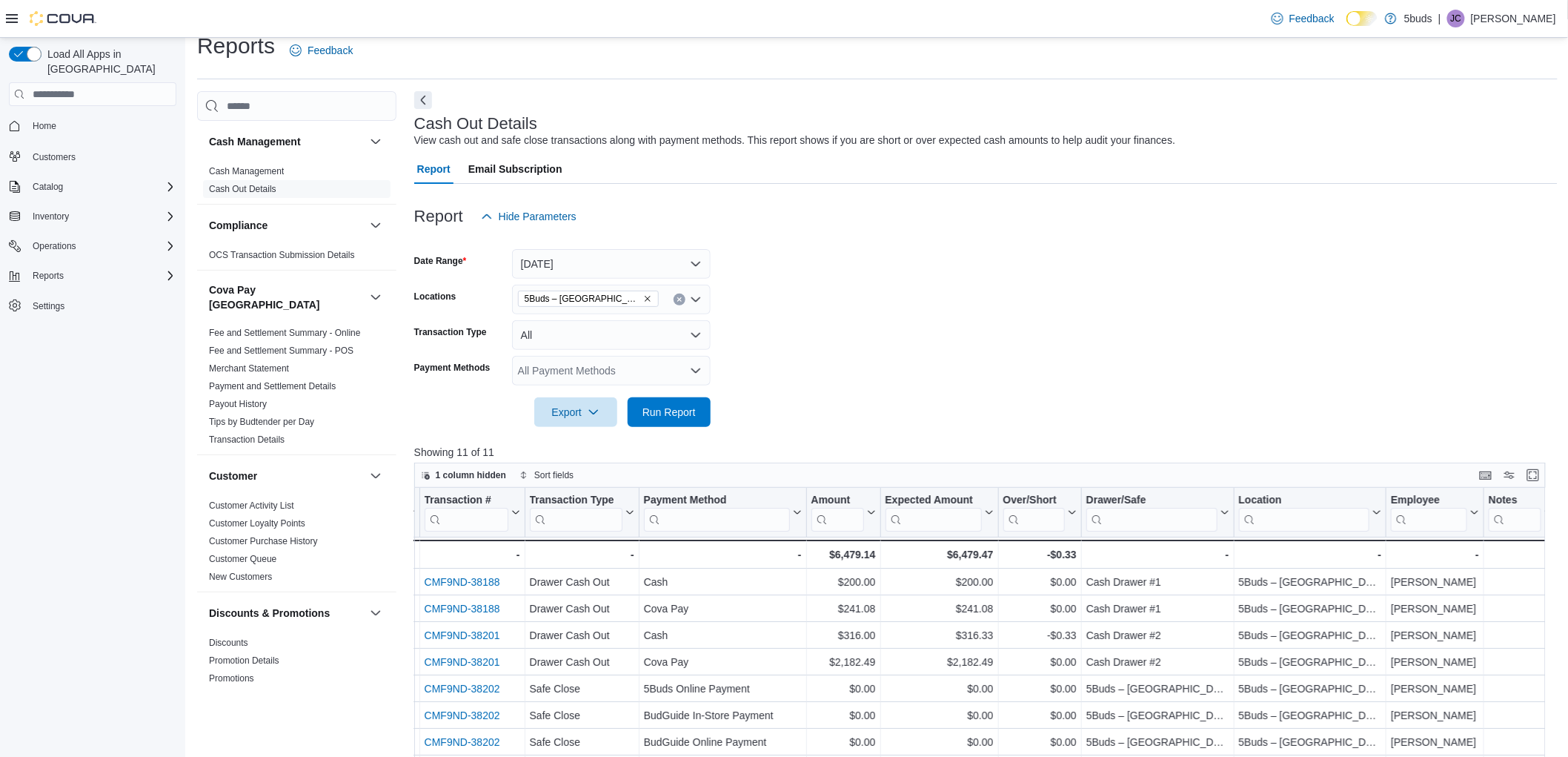
scroll to position [0, 0]
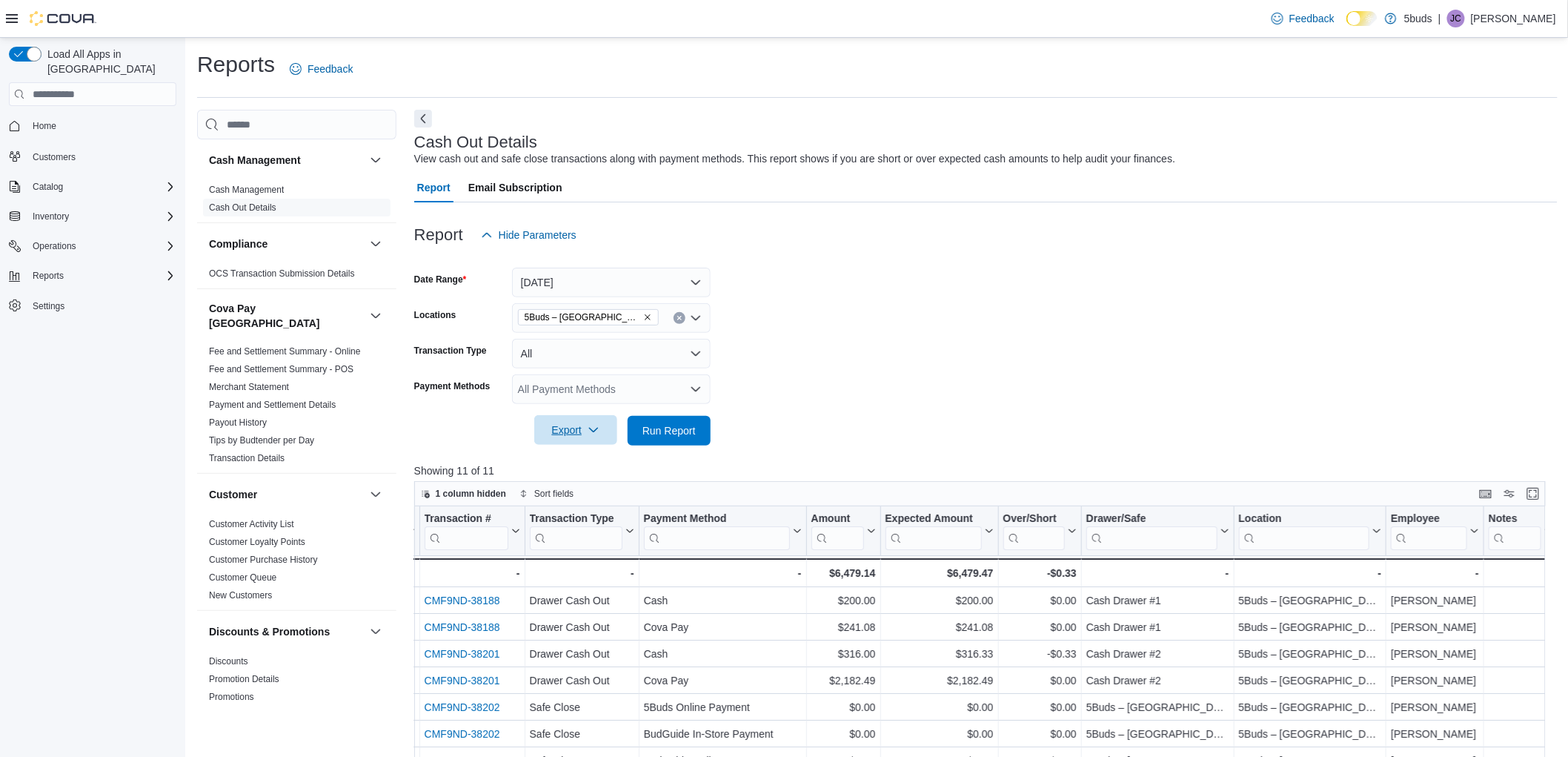
click at [590, 439] on span "Export" at bounding box center [575, 431] width 65 height 30
click at [789, 287] on form "Date Range [DATE] Locations 5Buds – North Battleford Transaction Type All Payme…" at bounding box center [986, 348] width 1143 height 196
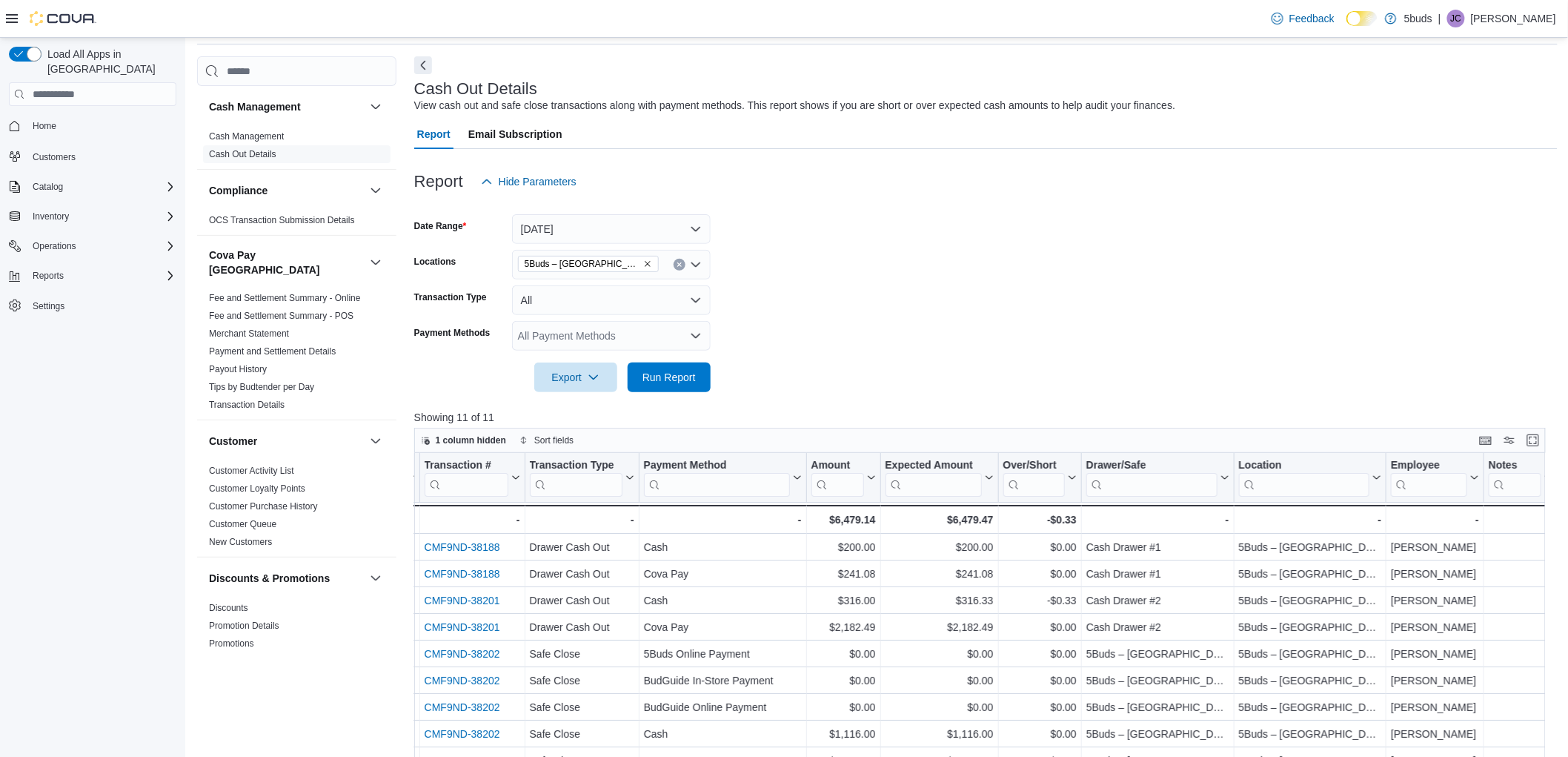
scroll to position [83, 0]
